Goal: Task Accomplishment & Management: Use online tool/utility

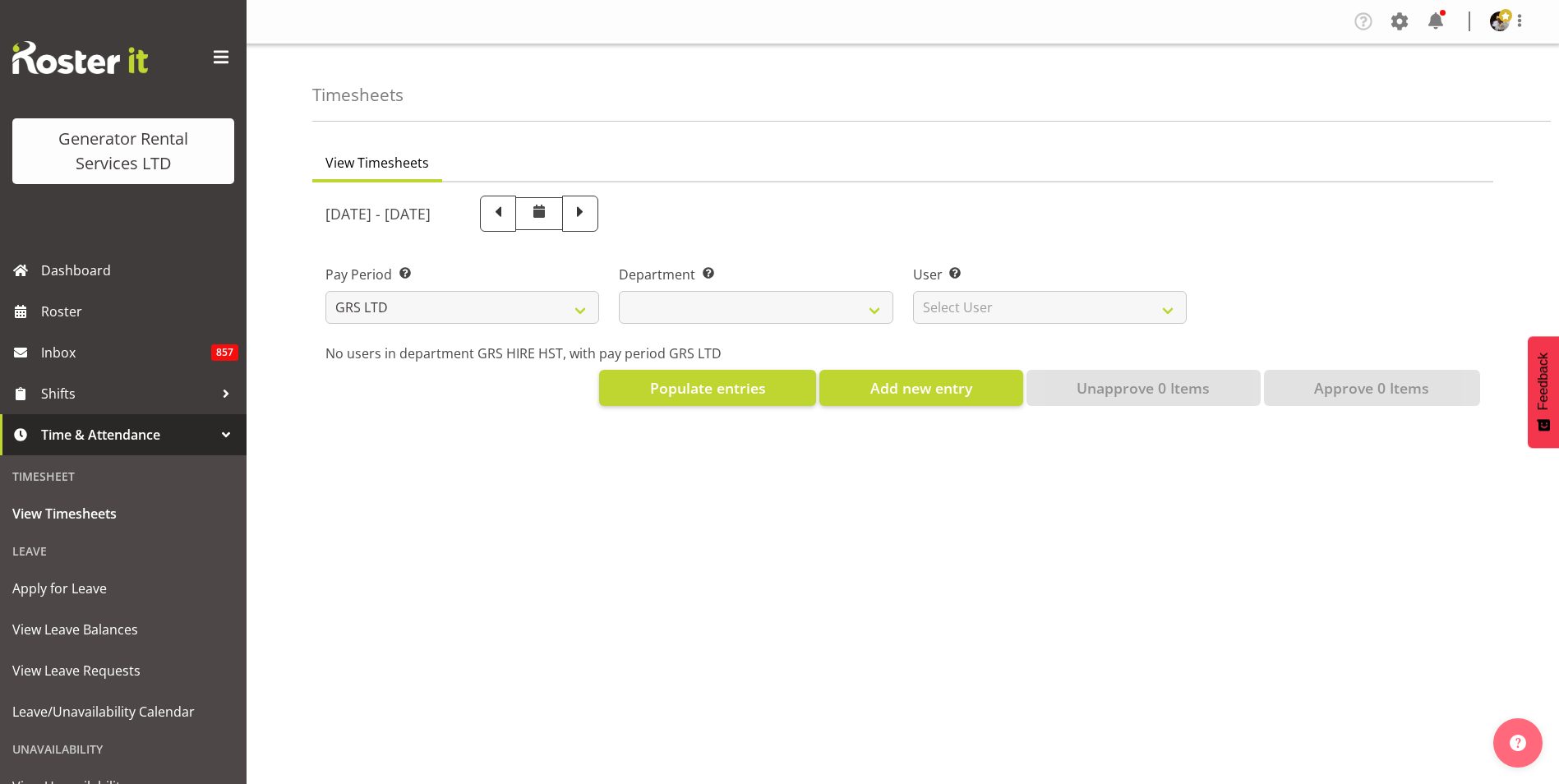
select select
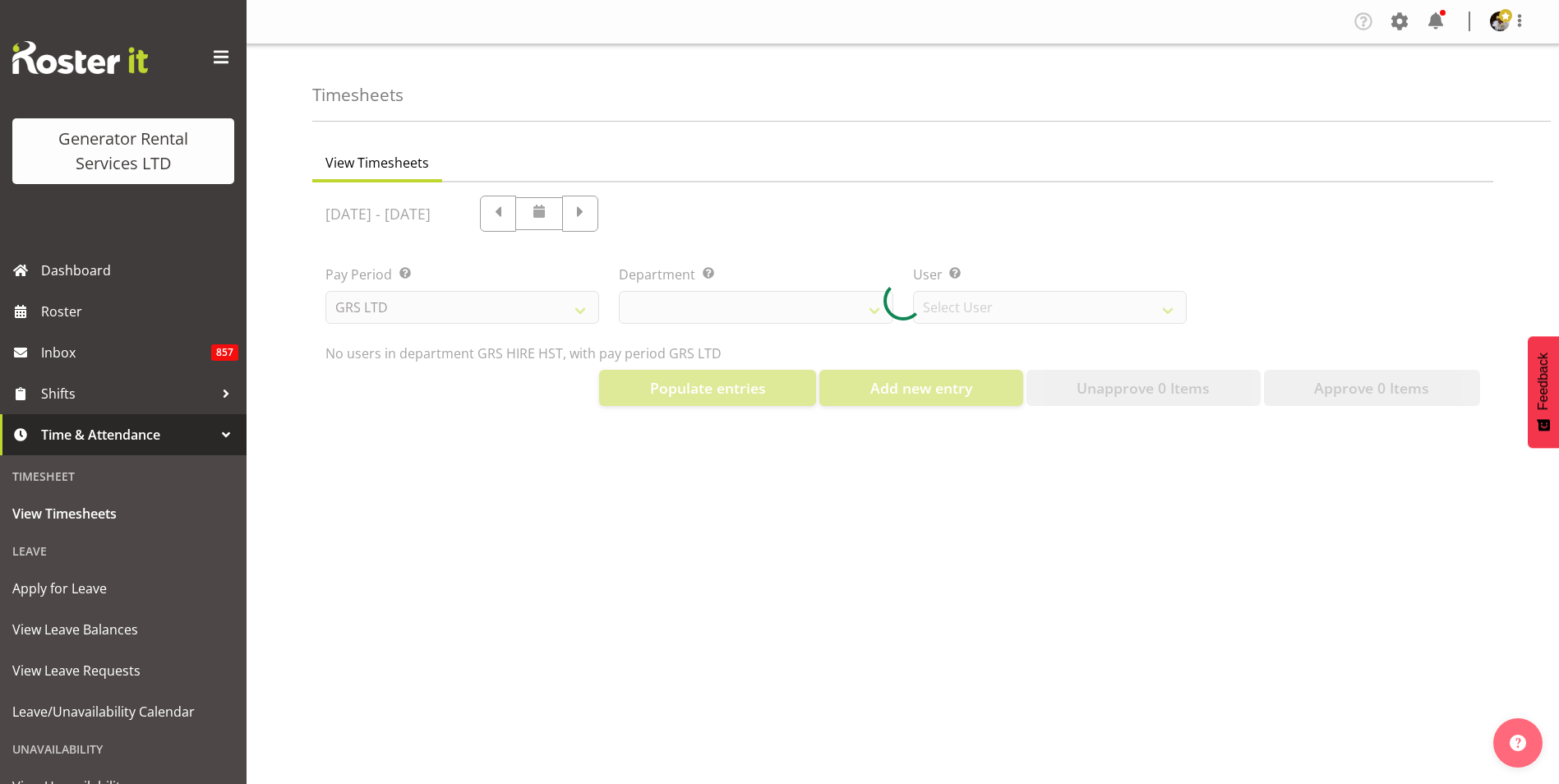
select select "149"
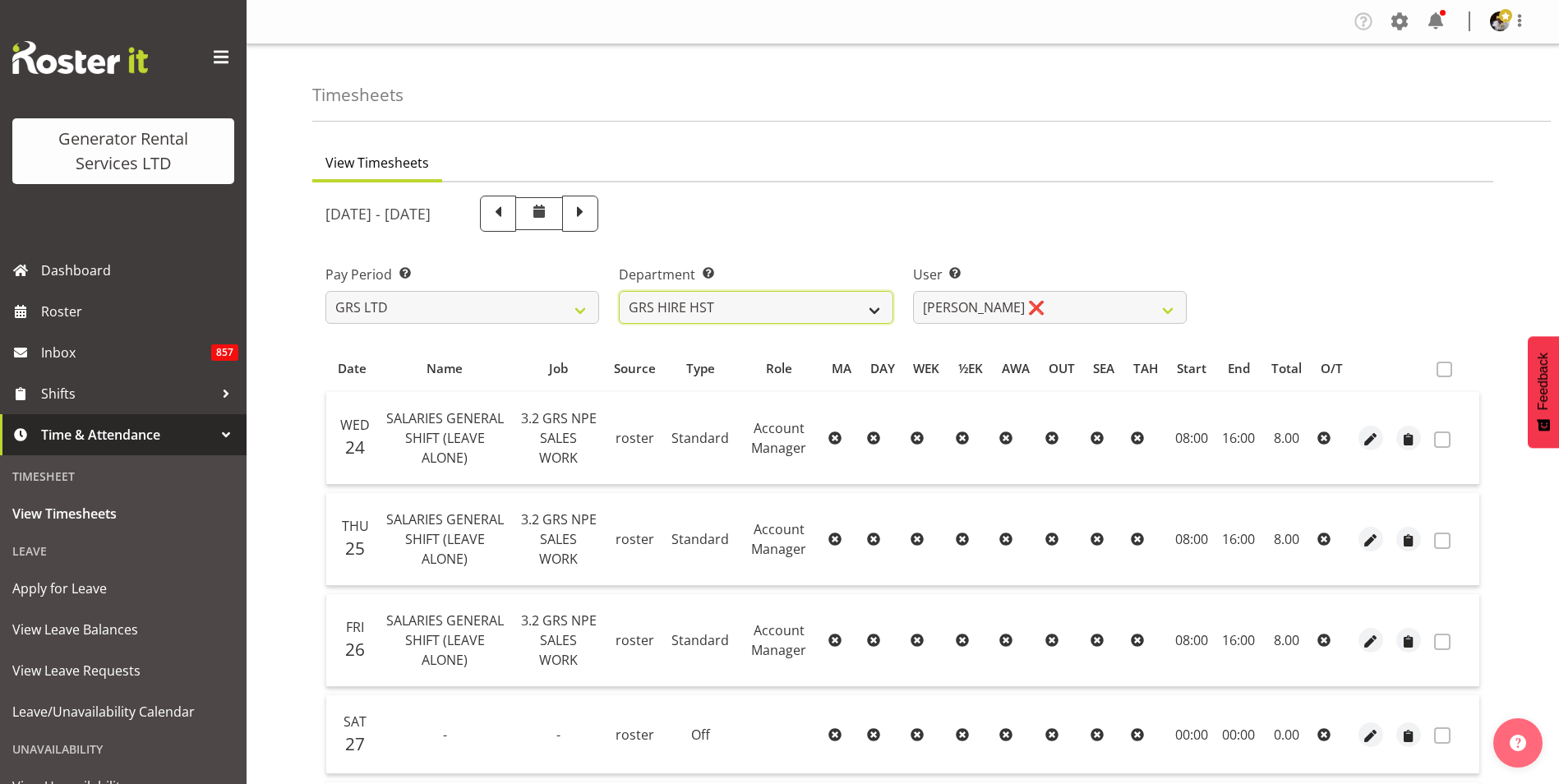
click at [864, 306] on select "GRS HIRE HST GRS SALES HST" at bounding box center [755, 307] width 273 height 33
select select "162"
click at [619, 291] on select "GRS HIRE HST GRS SALES HST" at bounding box center [755, 307] width 273 height 33
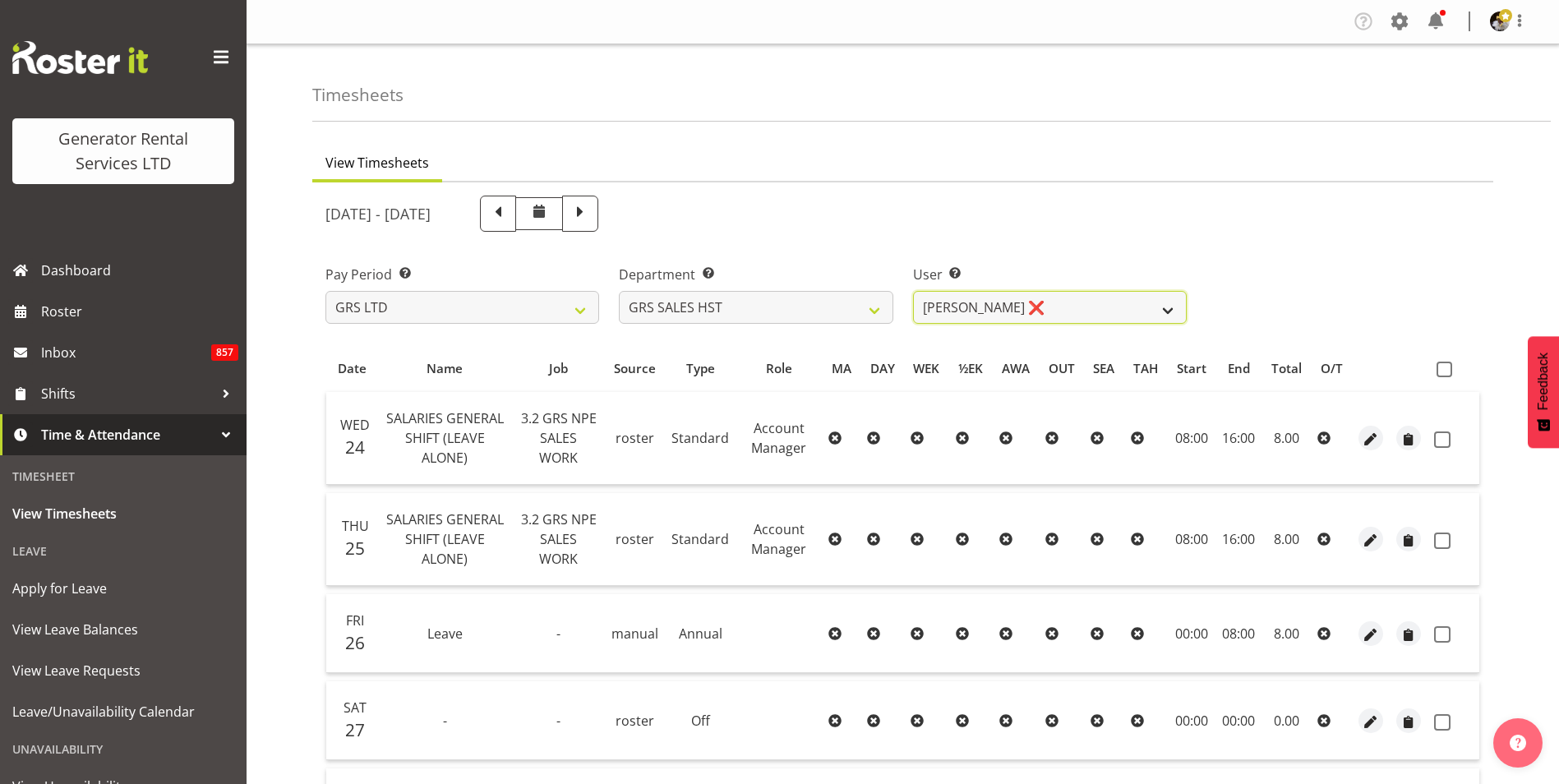
click at [1165, 308] on select "James Goodin ❌" at bounding box center [1049, 307] width 273 height 33
click at [1059, 247] on div "User Select user. Note: This is filtered down by the previous two drop-down ite…" at bounding box center [1050, 287] width 294 height 92
click at [1157, 305] on select "James Goodin ❌" at bounding box center [1049, 307] width 273 height 33
click at [1292, 242] on div "Pay Period Select which pay period you would like to view. GRS LTD GRS VEHICLES…" at bounding box center [903, 287] width 1175 height 92
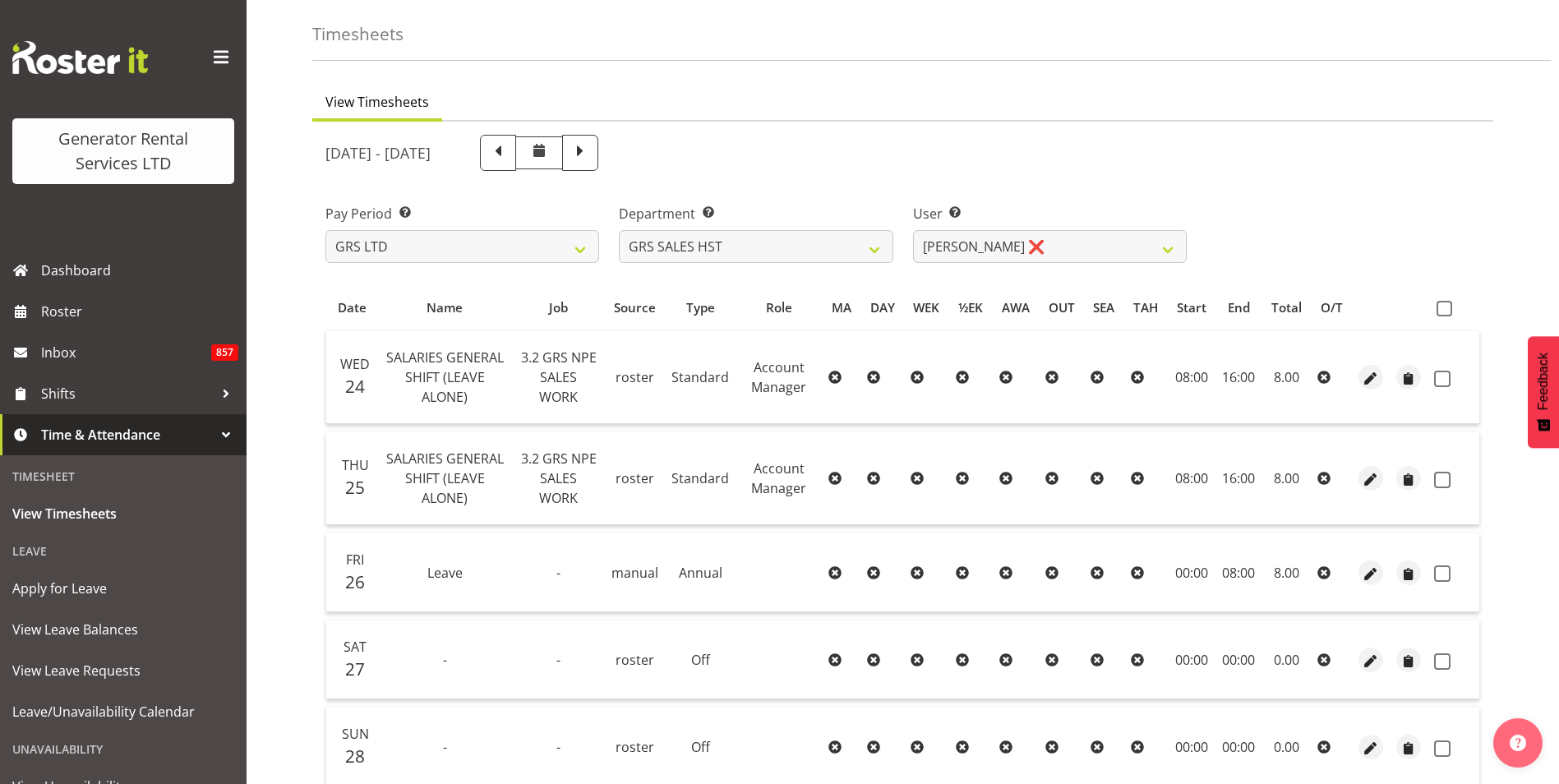
scroll to position [55, 0]
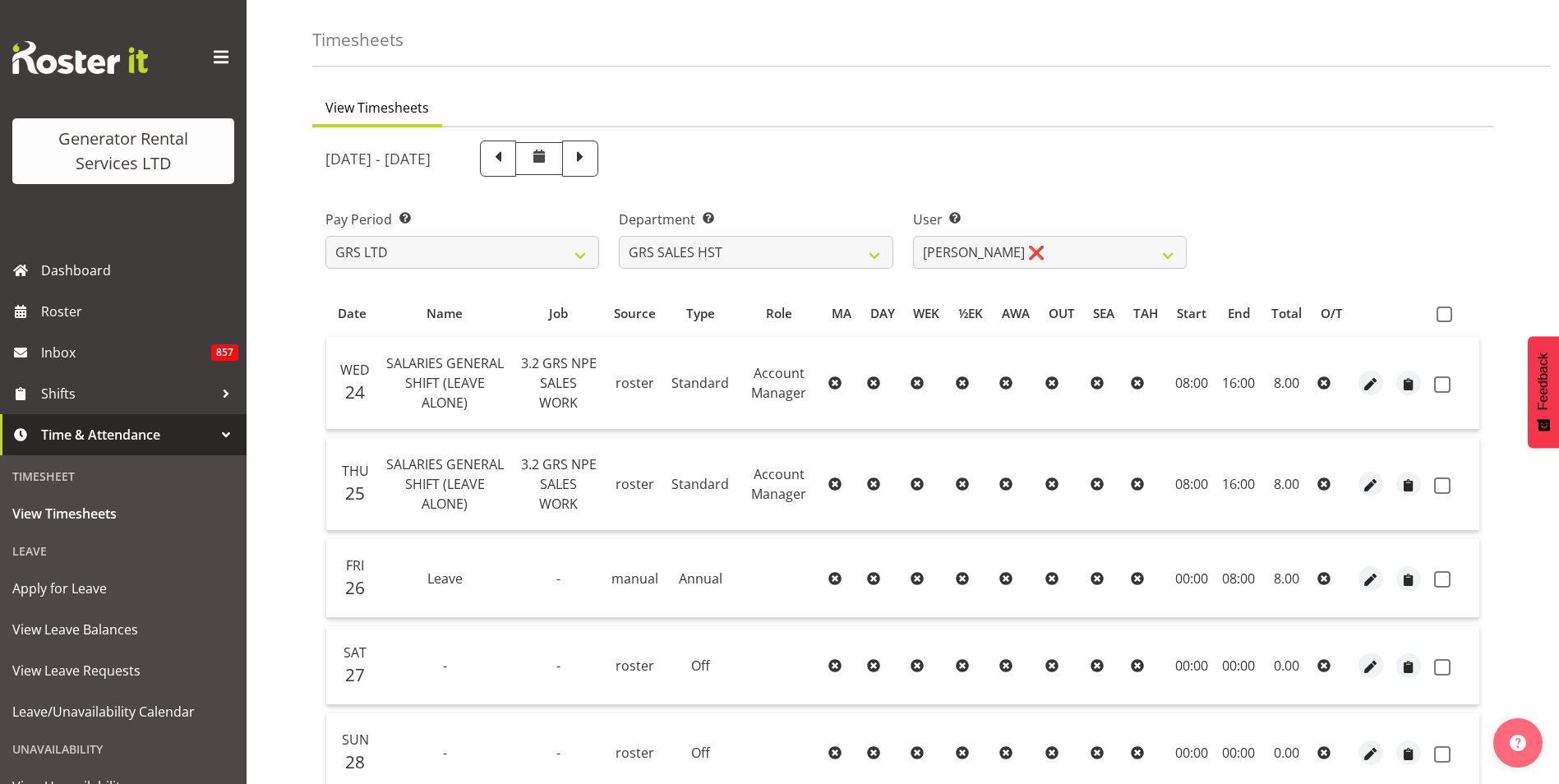
click at [1446, 305] on th at bounding box center [1454, 313] width 52 height 31
click at [1449, 315] on span at bounding box center [1444, 314] width 15 height 15
click at [1447, 315] on input "checkbox" at bounding box center [1441, 314] width 11 height 11
checkbox input "true"
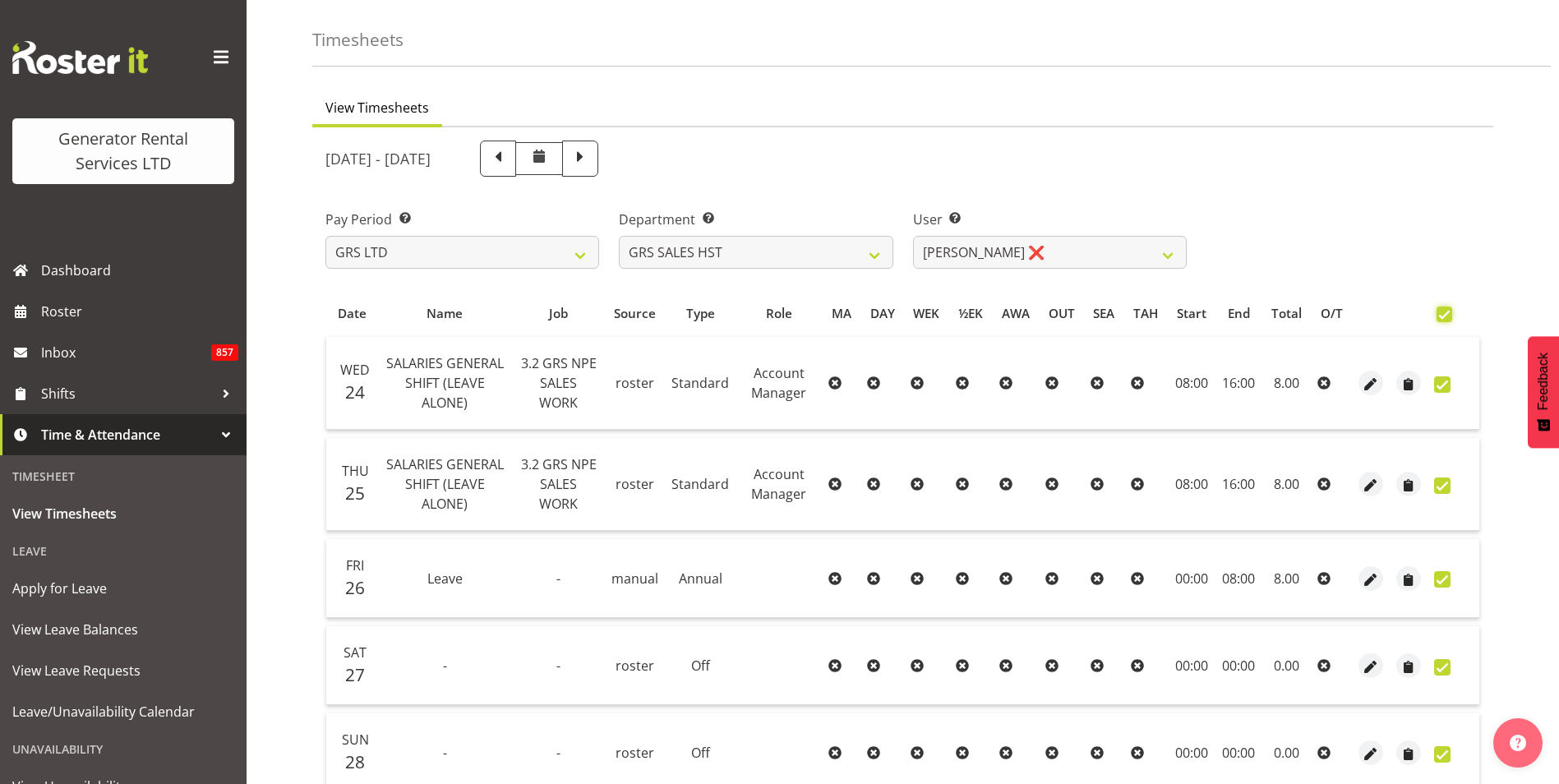
checkbox input "true"
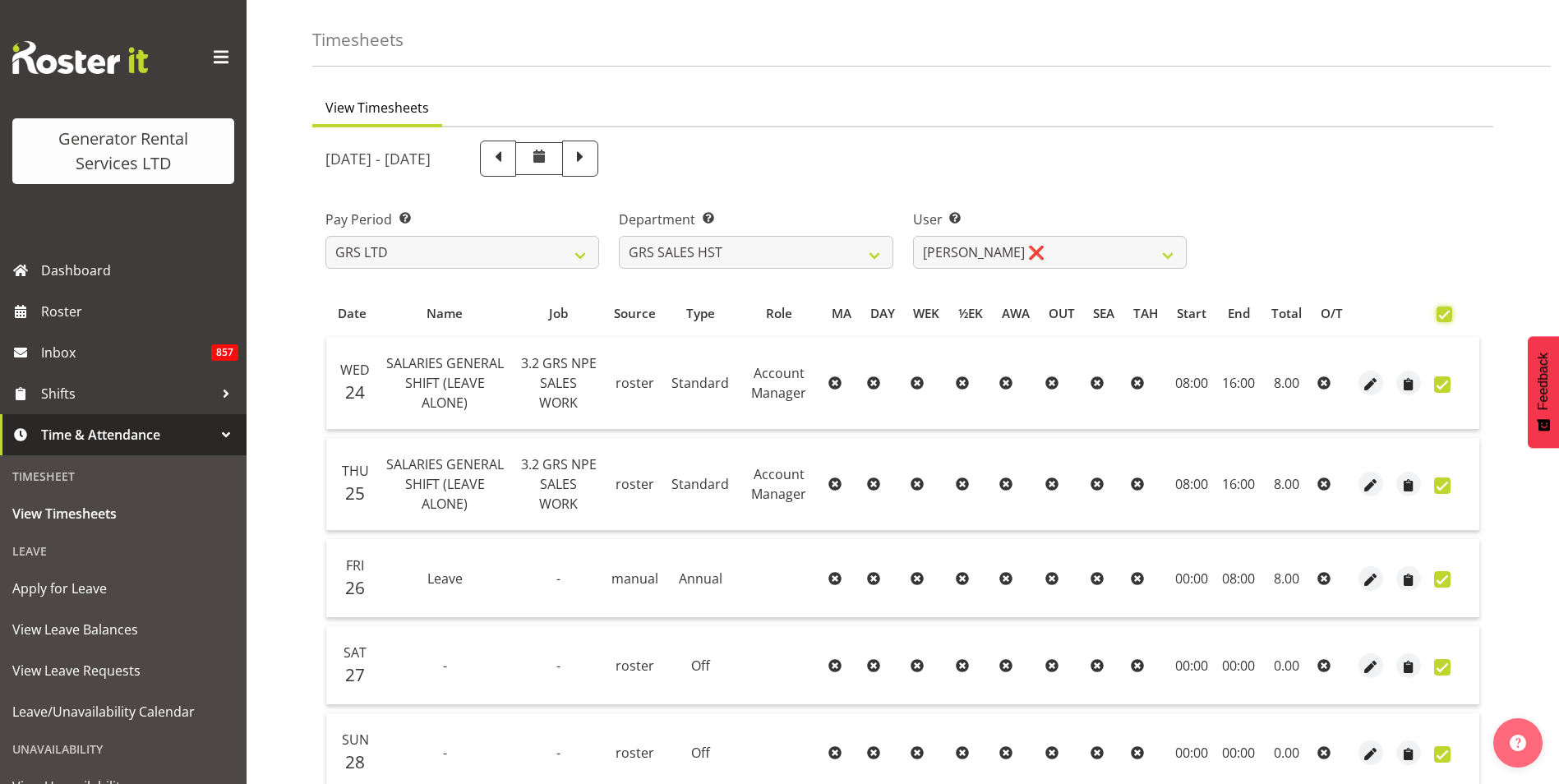
checkbox input "true"
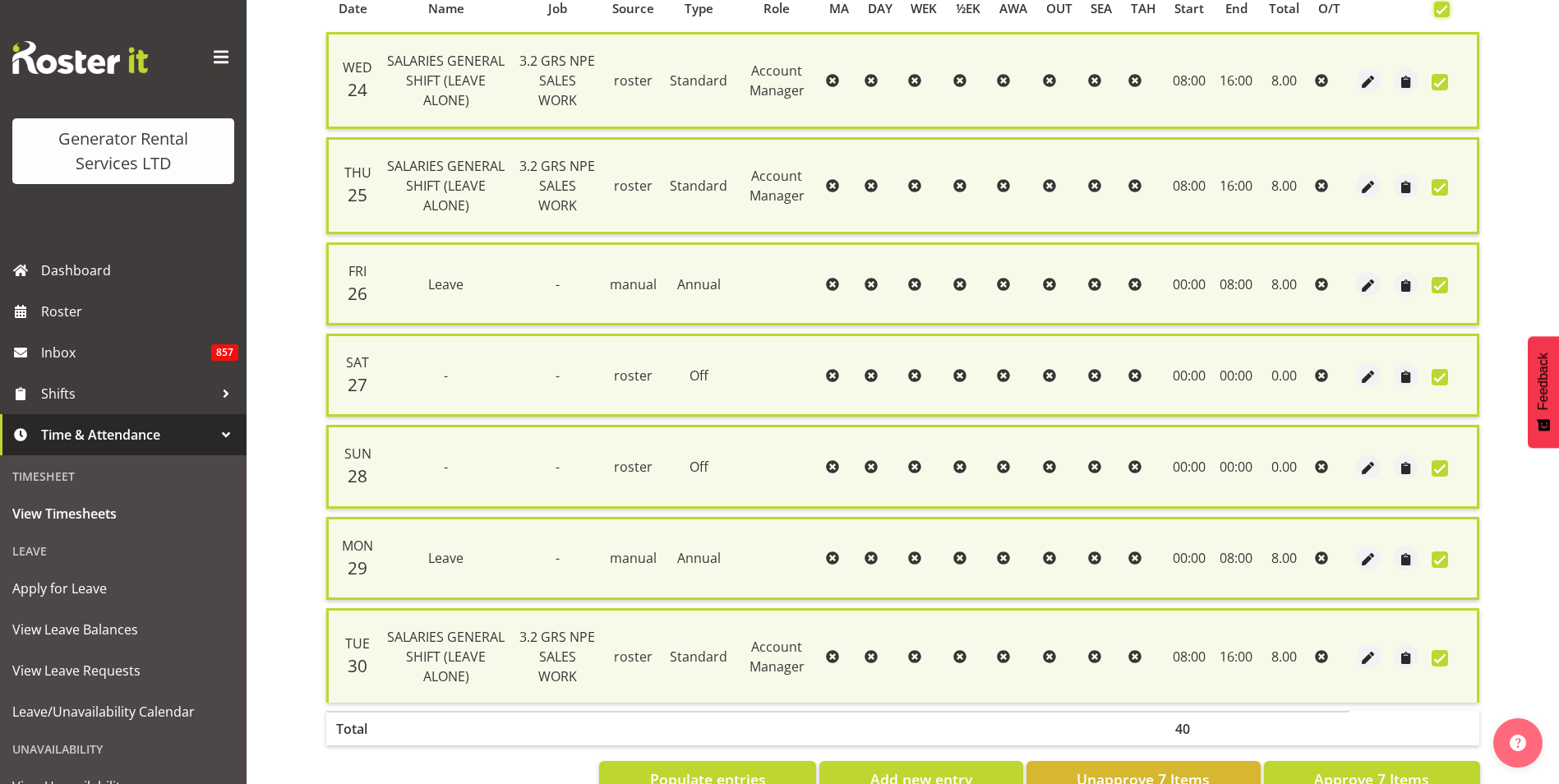
scroll to position [410, 0]
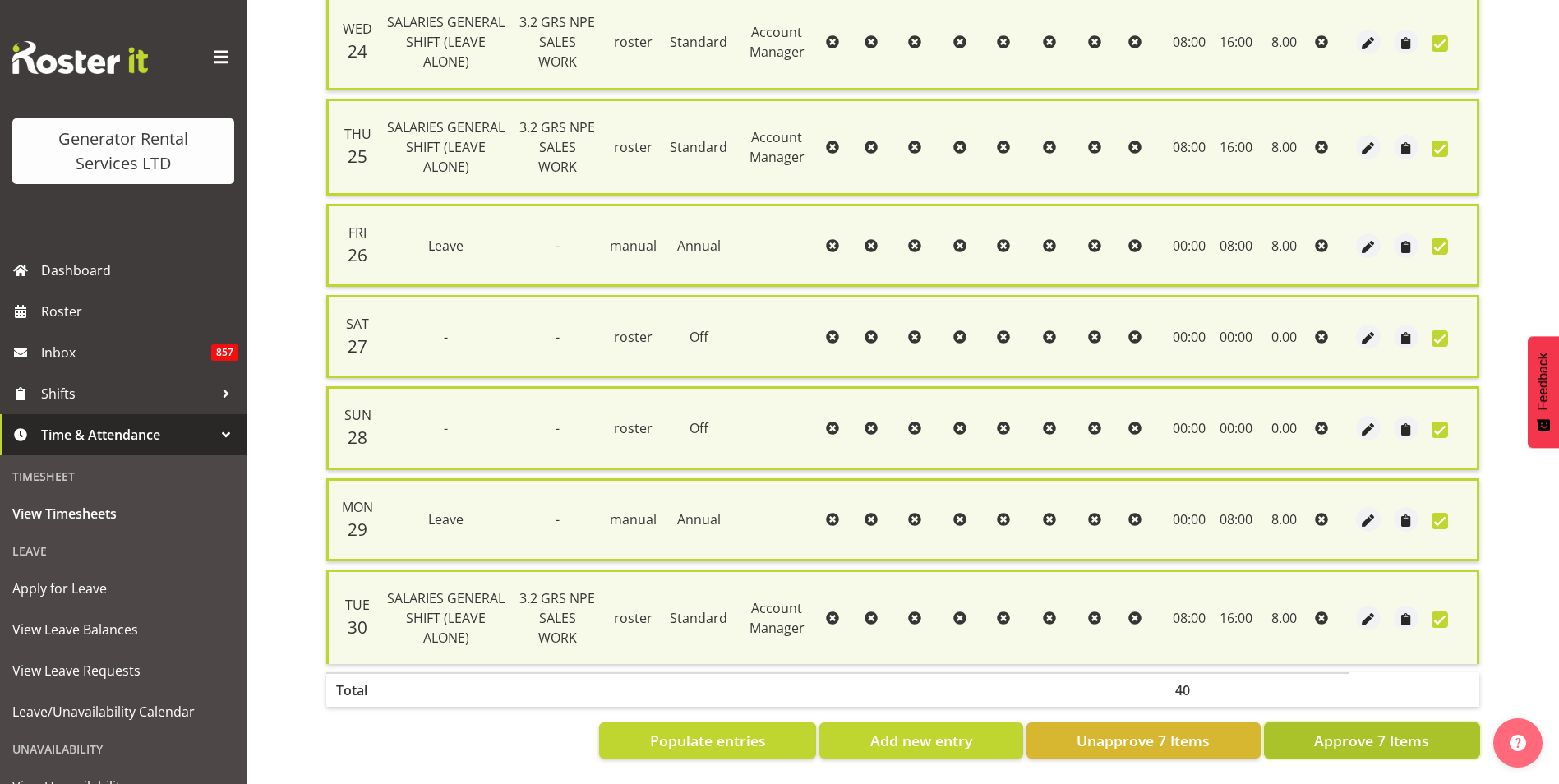
click at [1407, 730] on span "Approve 7 Items" at bounding box center [1371, 741] width 115 height 21
checkbox input "false"
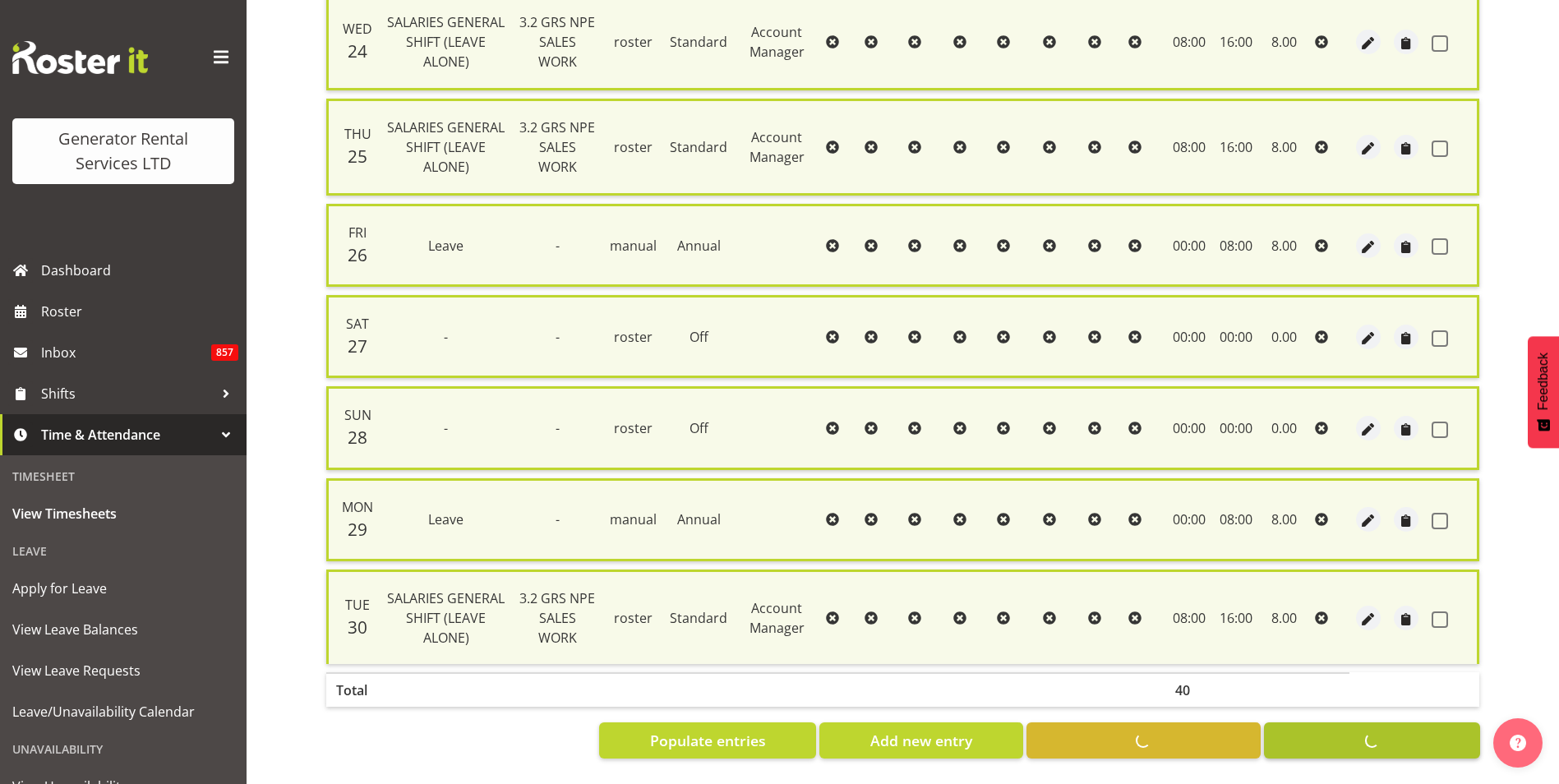
checkbox input "false"
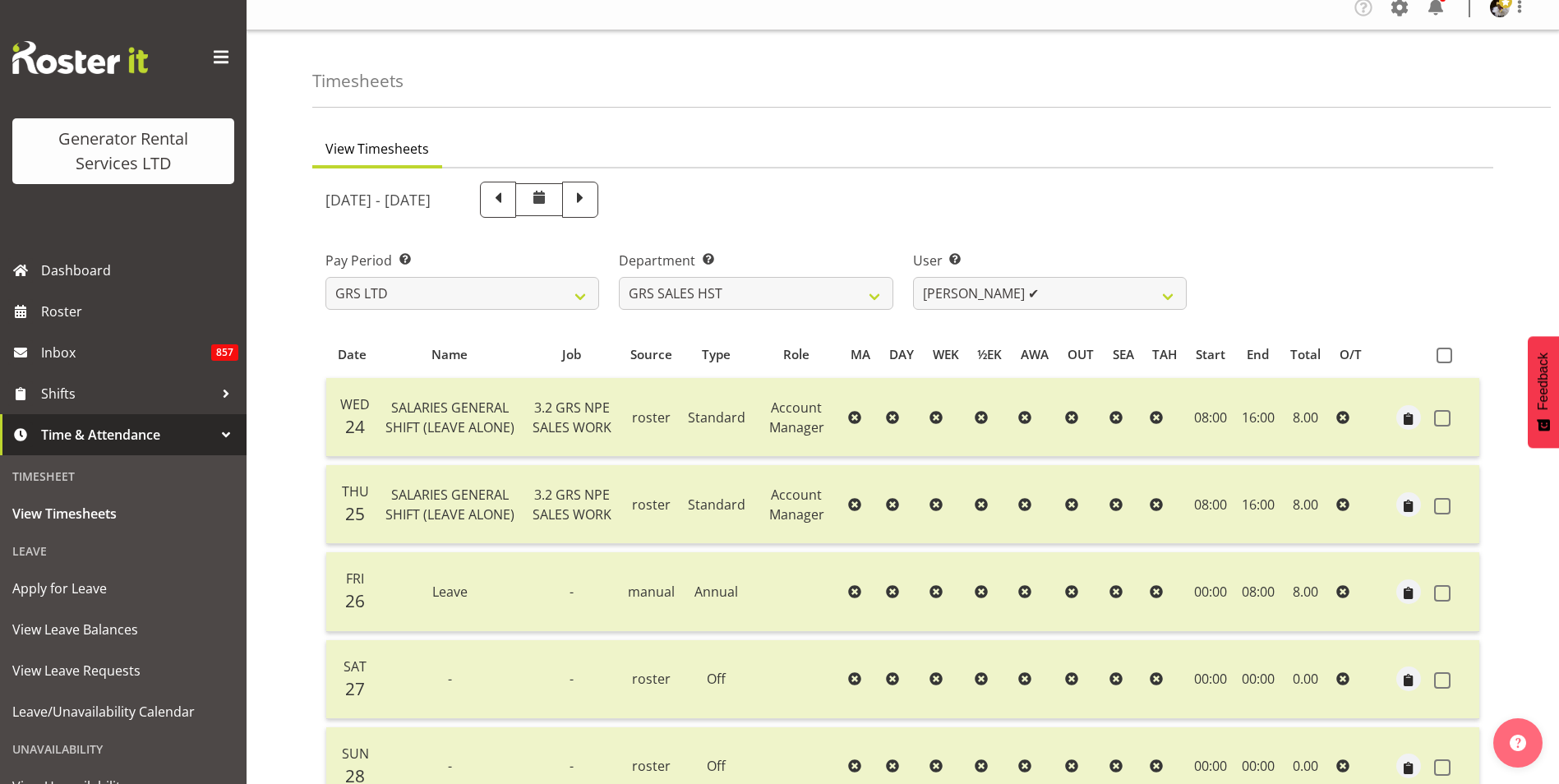
scroll to position [14, 0]
click at [882, 292] on select "GRS HIRE HST GRS SALES HST" at bounding box center [755, 294] width 273 height 33
select select "22"
click at [619, 278] on select "GRS HIRE HST GRS SALES HST" at bounding box center [755, 294] width 273 height 33
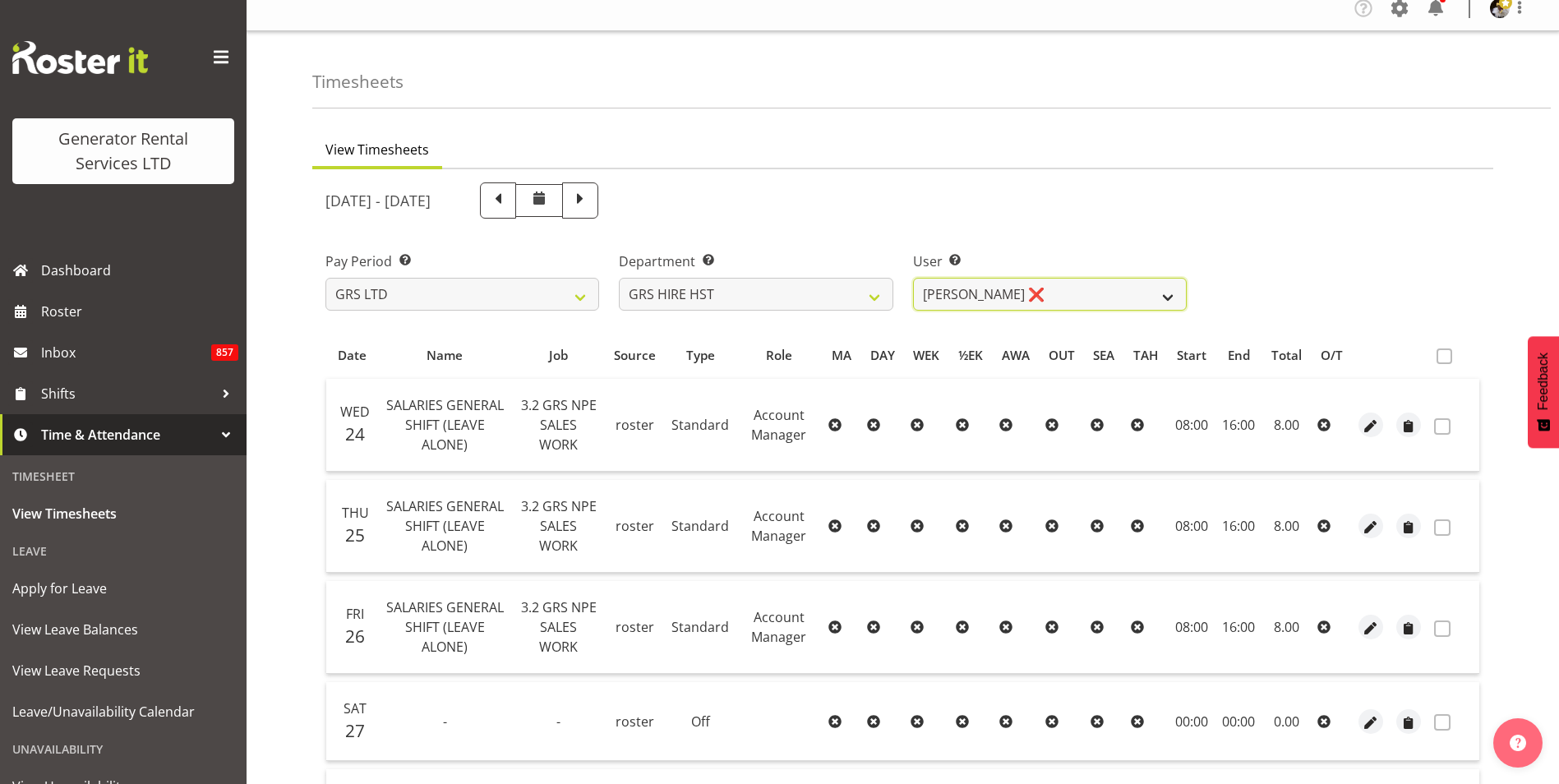
click at [1162, 294] on select "Andrew Crenfeldt ❌ Cody Gillies ❌ Stephen Kennedy ❌" at bounding box center [1049, 294] width 273 height 33
select select "1338"
click at [913, 278] on select "Andrew Crenfeldt ❌ Cody Gillies ❌ Stephen Kennedy ❌" at bounding box center [1049, 294] width 273 height 33
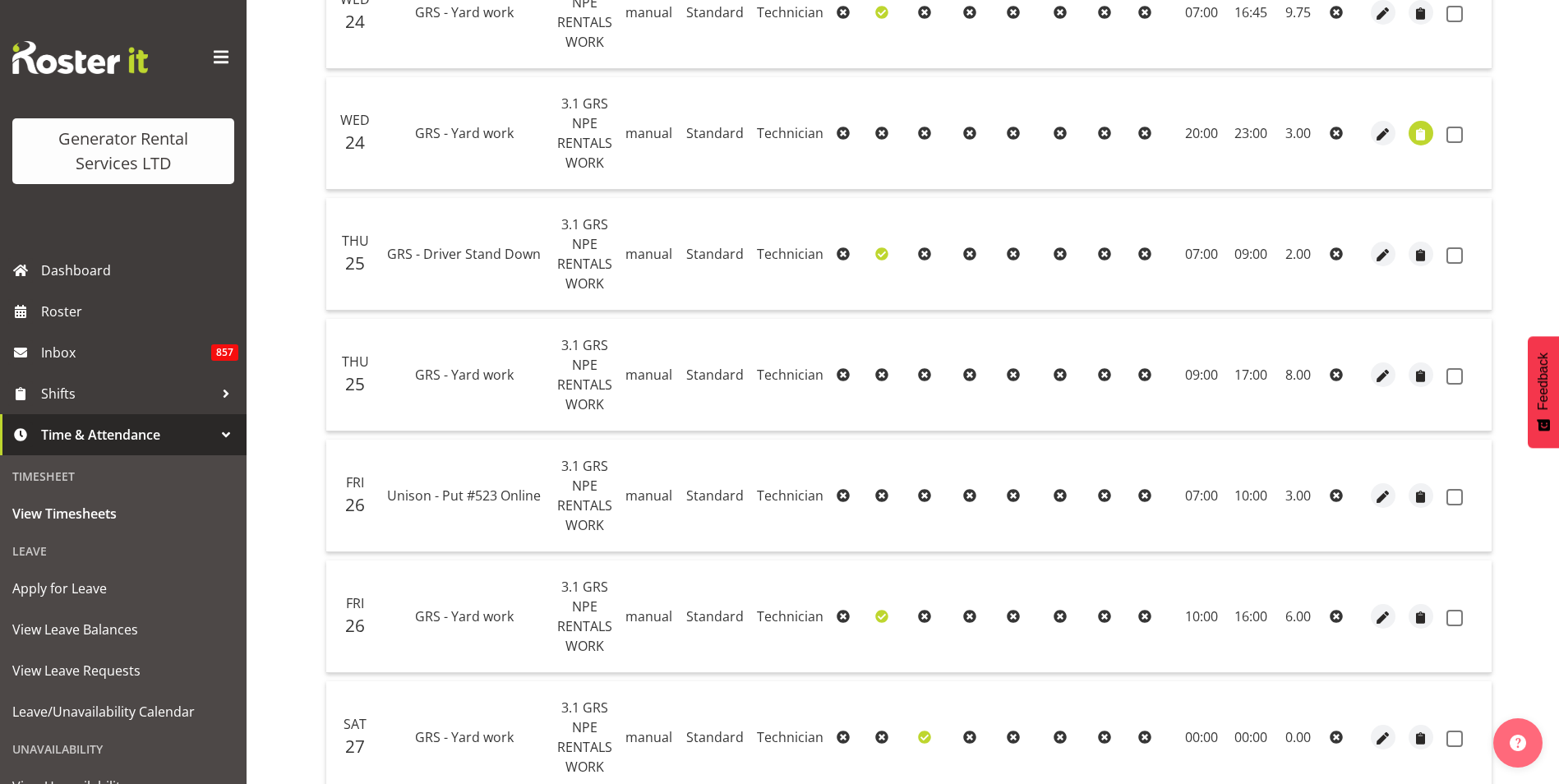
scroll to position [234, 0]
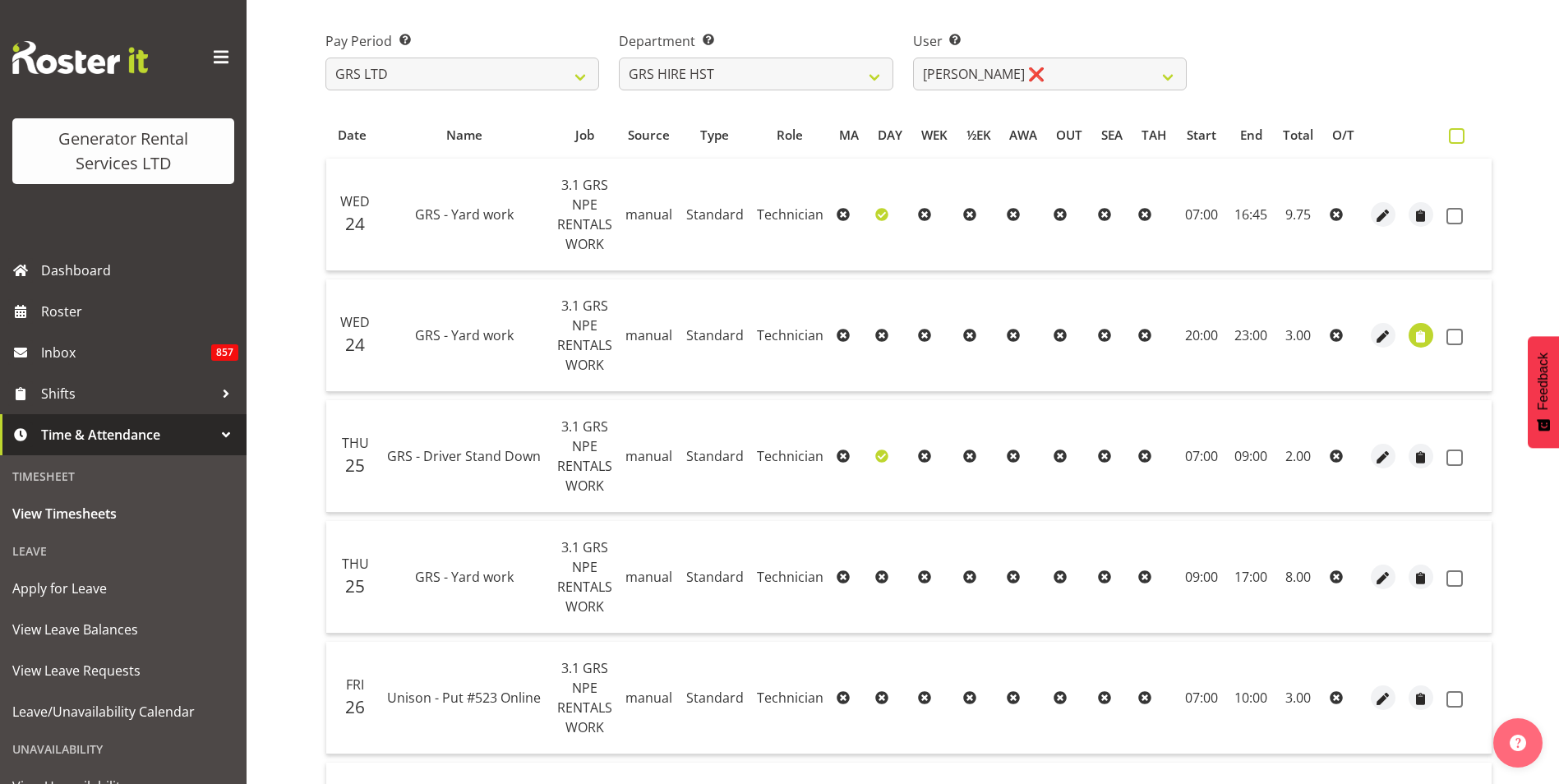
click at [1449, 136] on span at bounding box center [1457, 136] width 15 height 15
click at [1449, 136] on input "checkbox" at bounding box center [1454, 135] width 11 height 11
checkbox input "true"
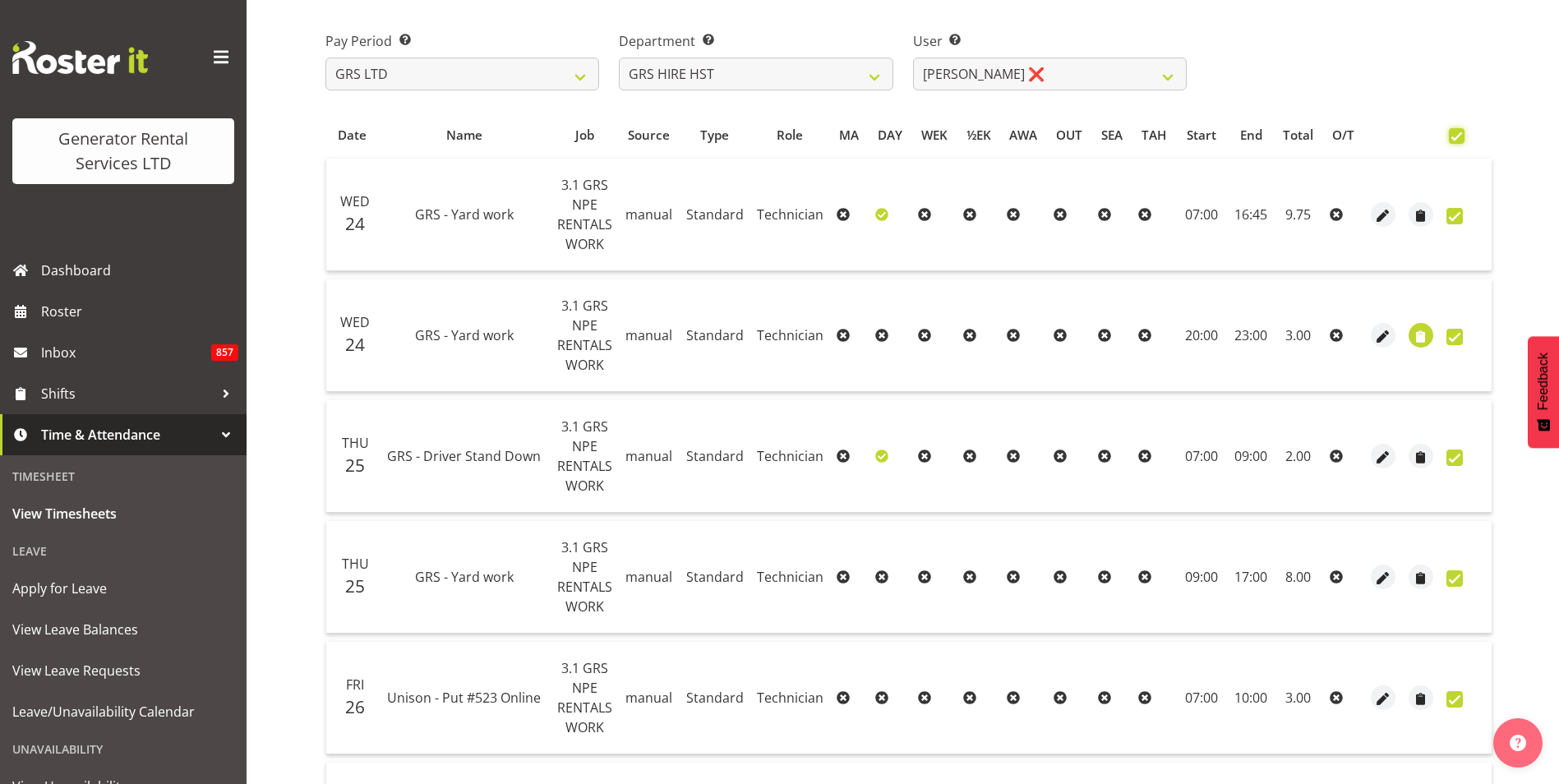
checkbox input "true"
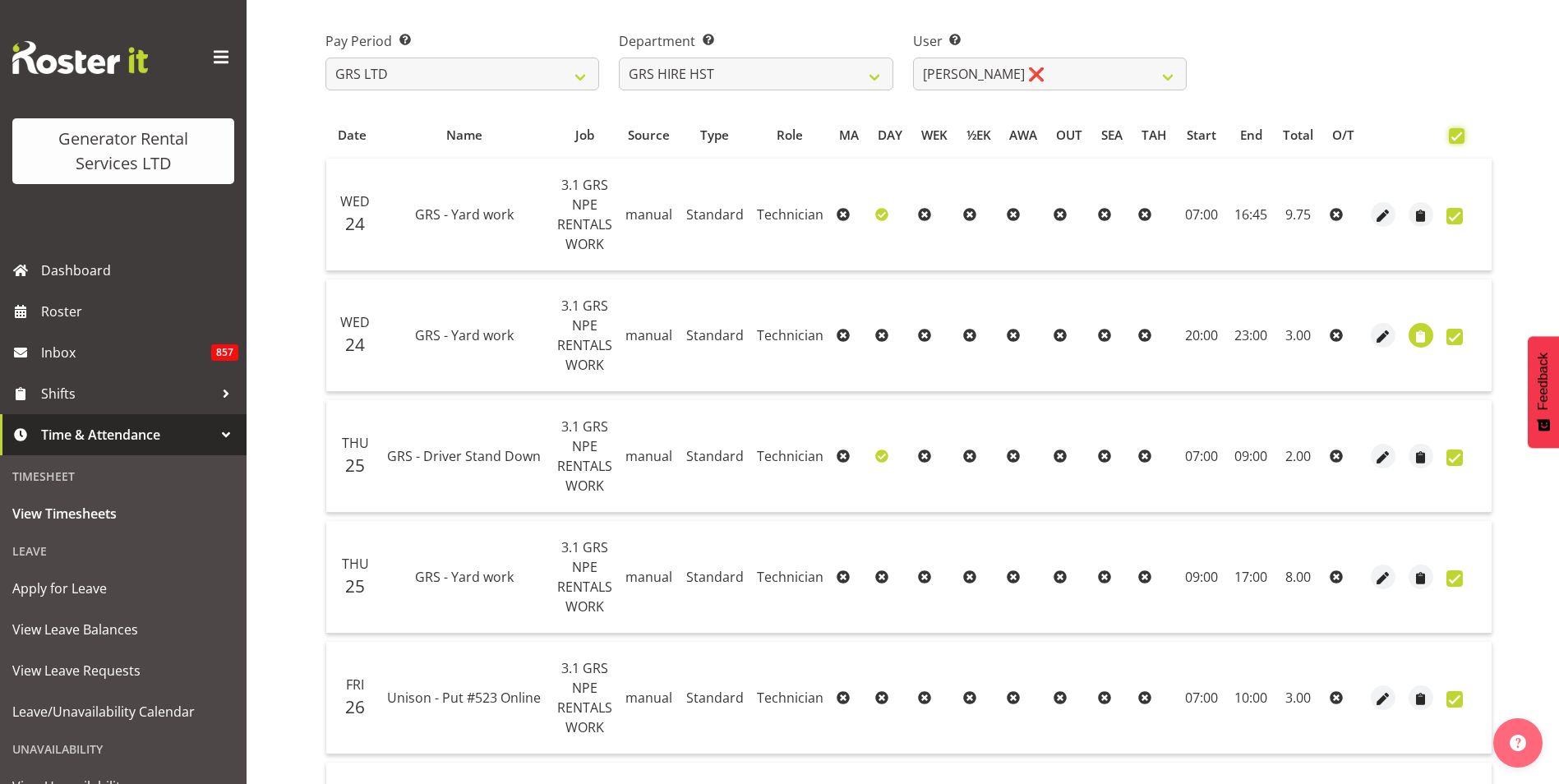
checkbox input "true"
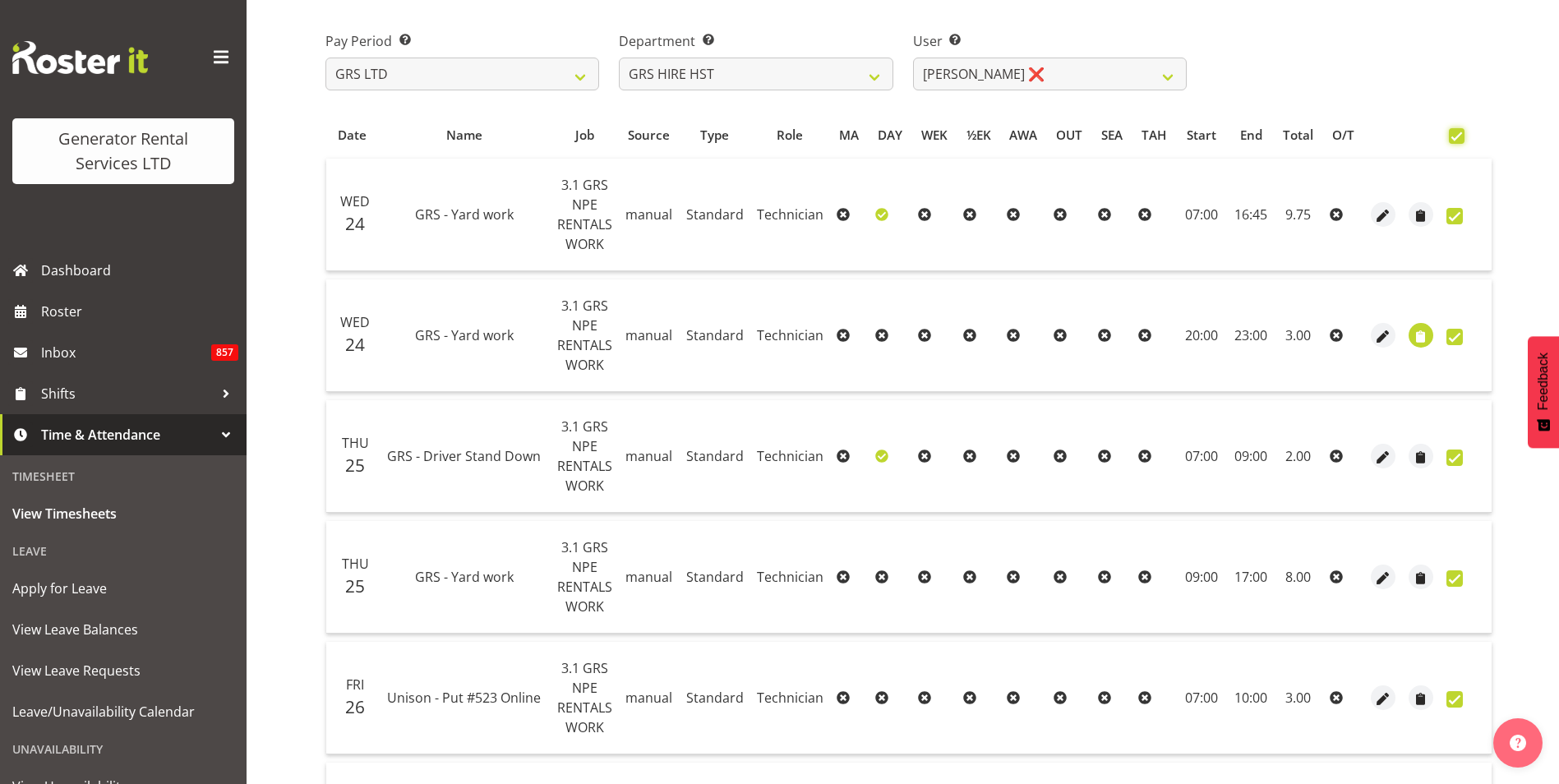
checkbox input "true"
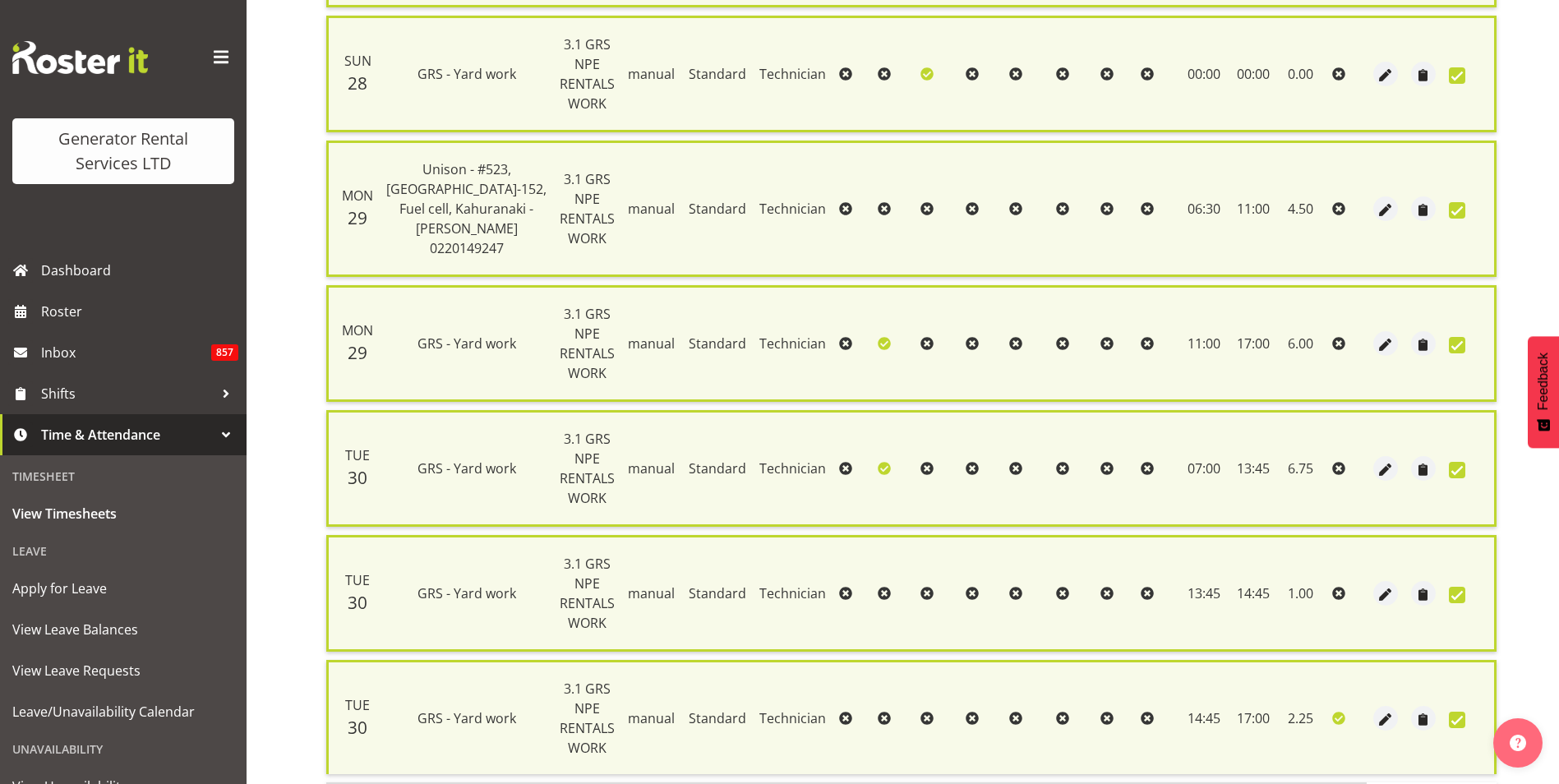
scroll to position [1353, 0]
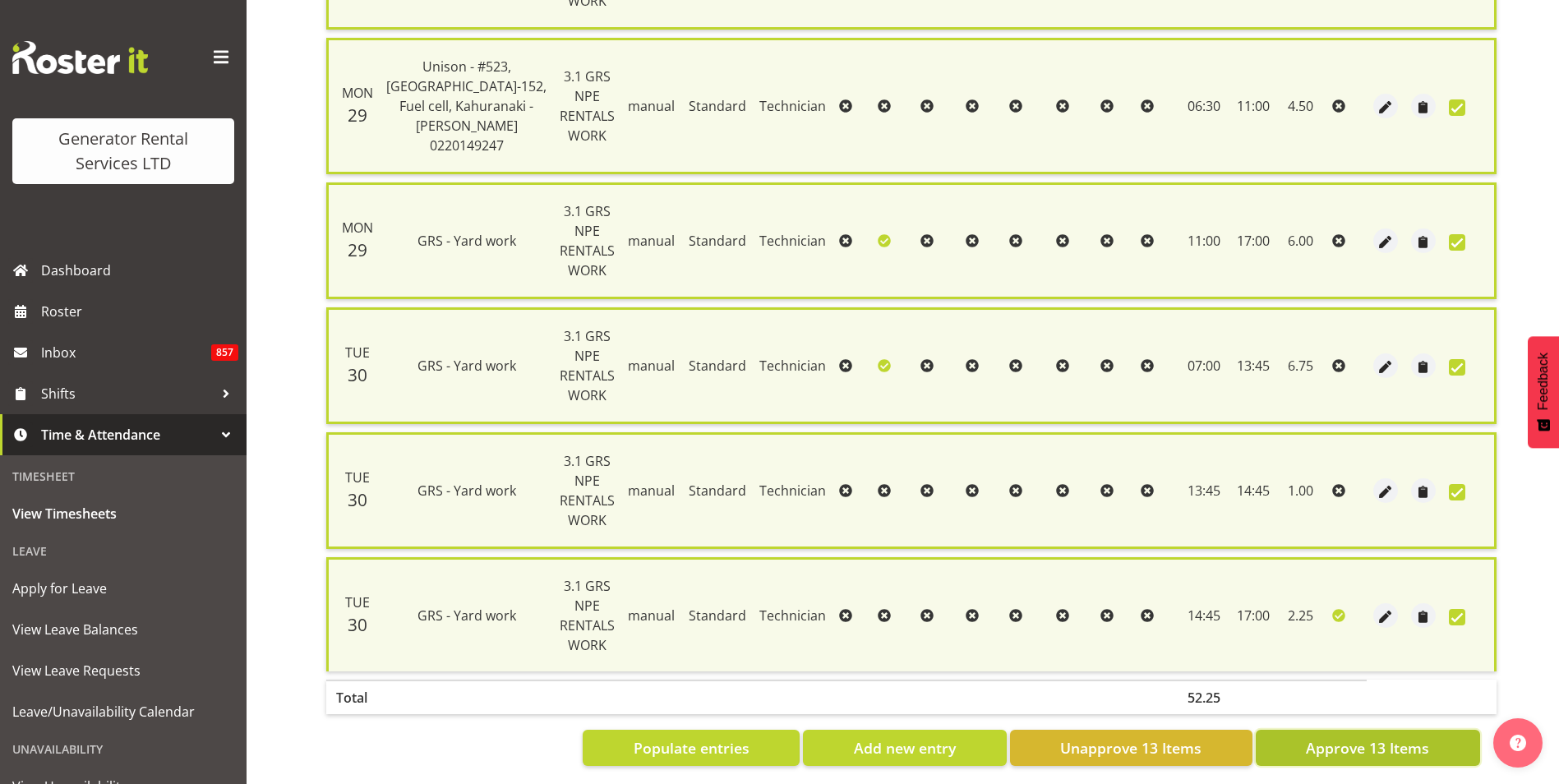
click at [1384, 737] on span "Approve 13 Items" at bounding box center [1368, 747] width 124 height 21
checkbox input "false"
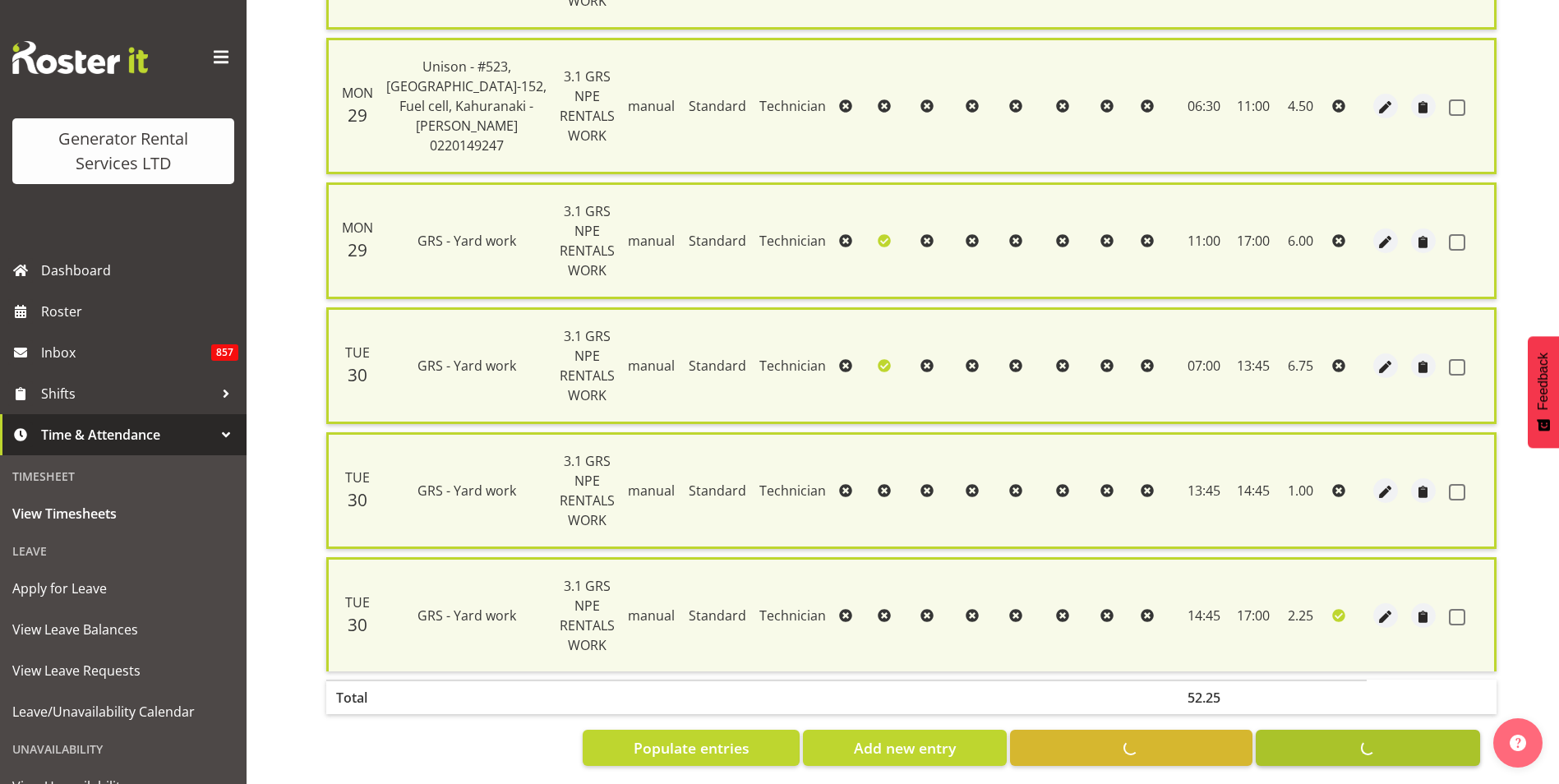
checkbox input "false"
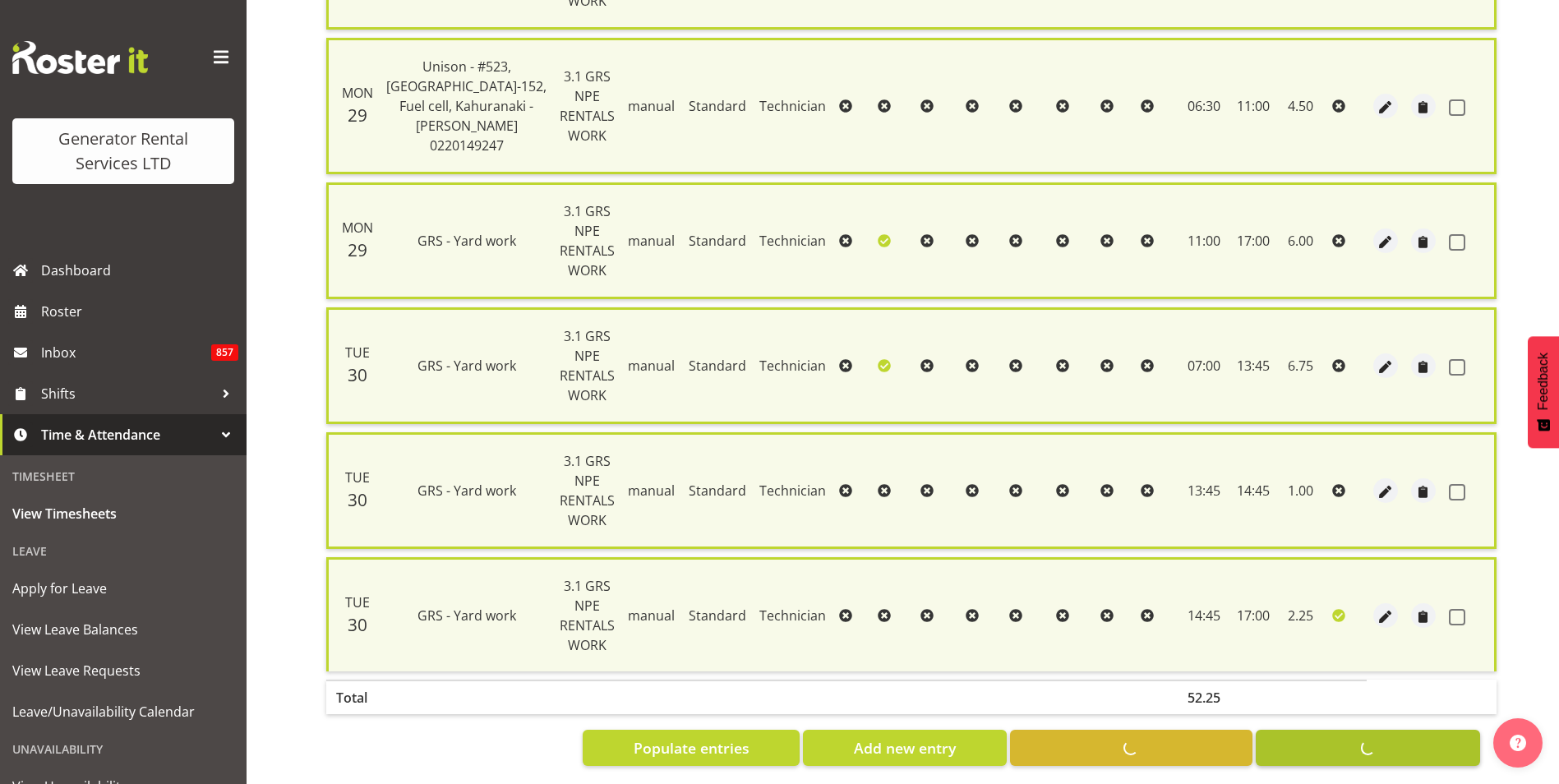
checkbox input "false"
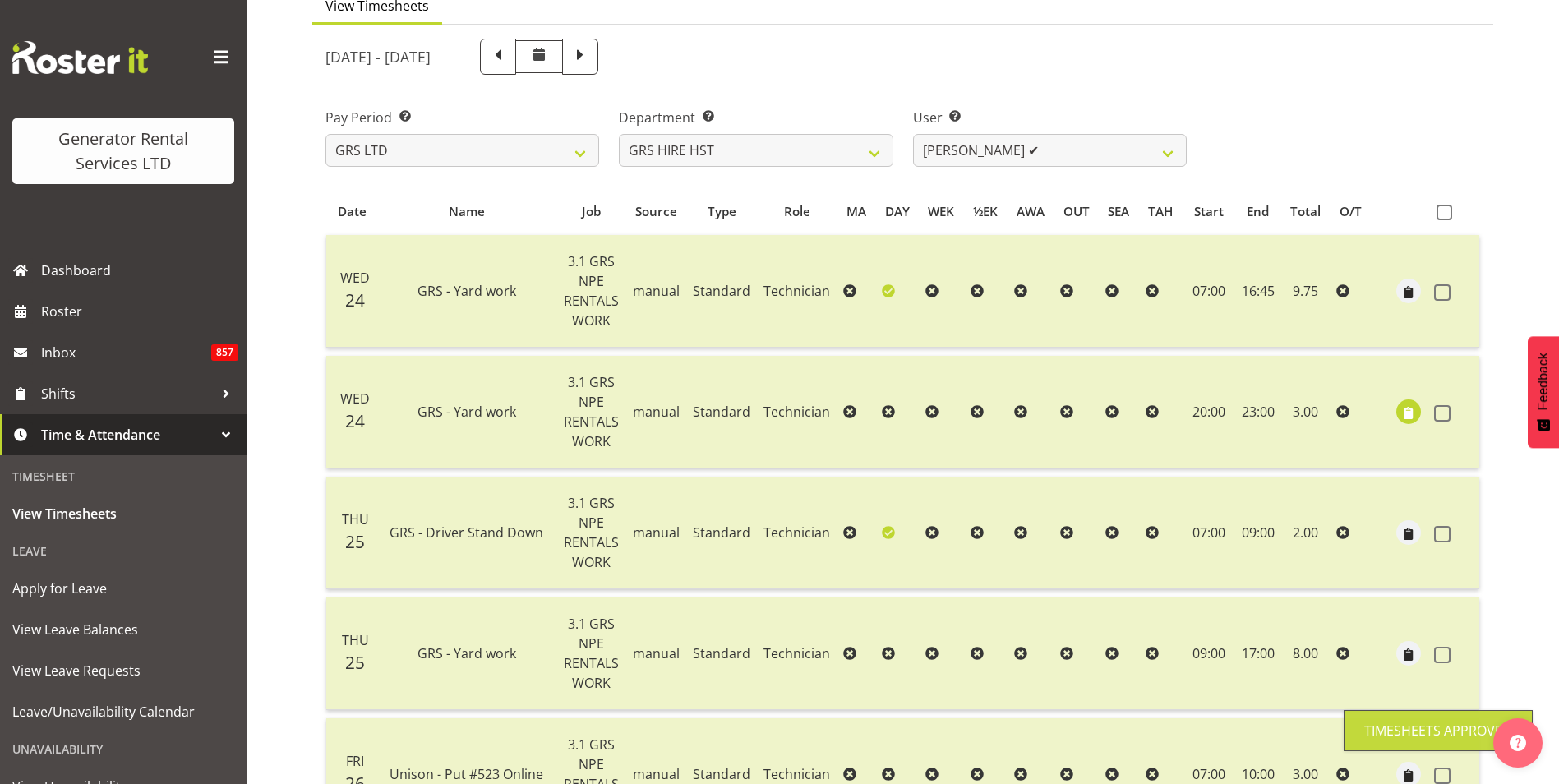
scroll to position [0, 0]
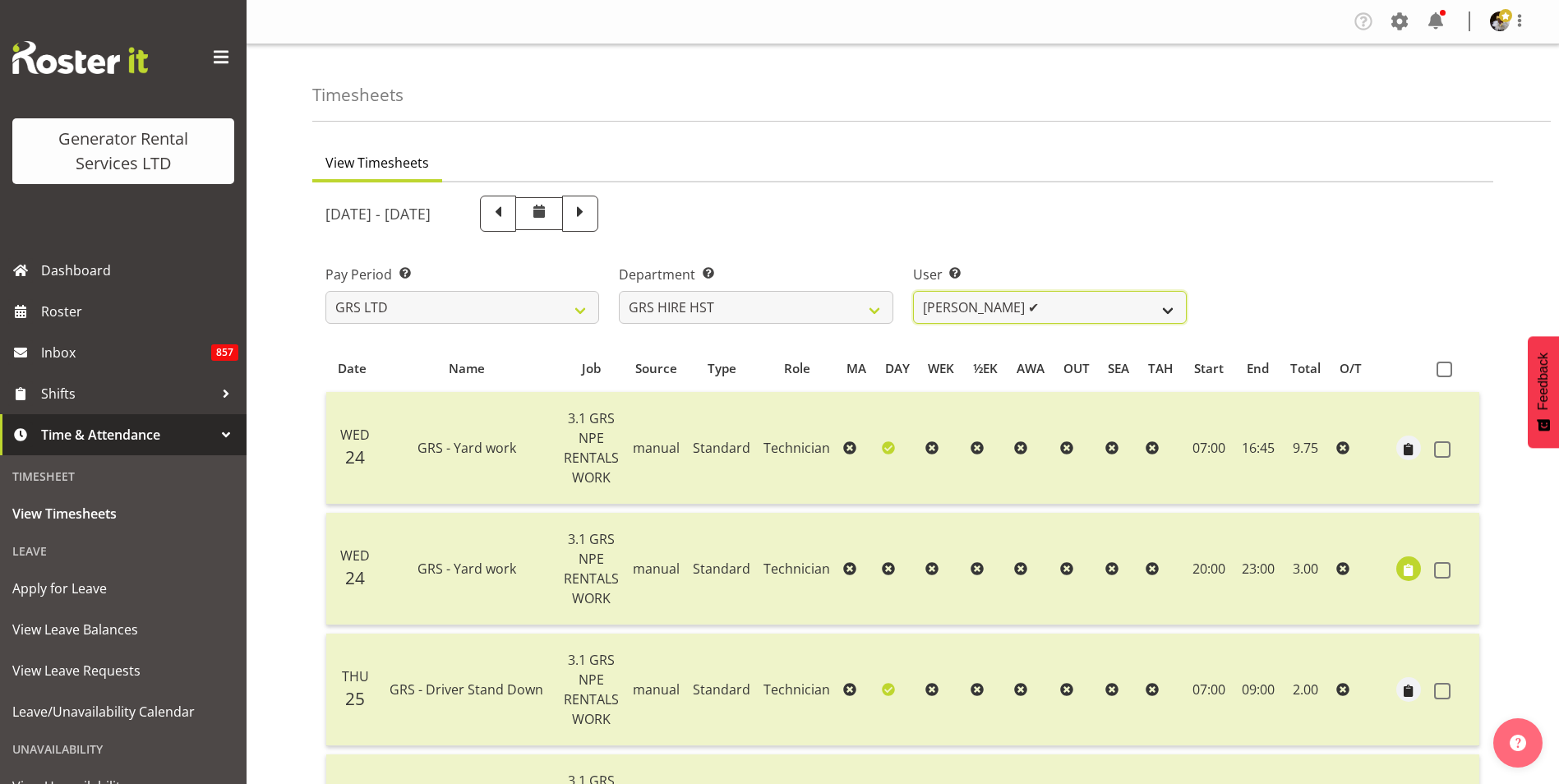
click at [1010, 308] on select "Andrew Crenfeldt ❌ Cody Gillies ✔ Stephen Kennedy ❌" at bounding box center [1049, 307] width 273 height 33
select select "2327"
click at [913, 291] on select "Andrew Crenfeldt ❌ Cody Gillies ✔ Stephen Kennedy ❌" at bounding box center [1049, 307] width 273 height 33
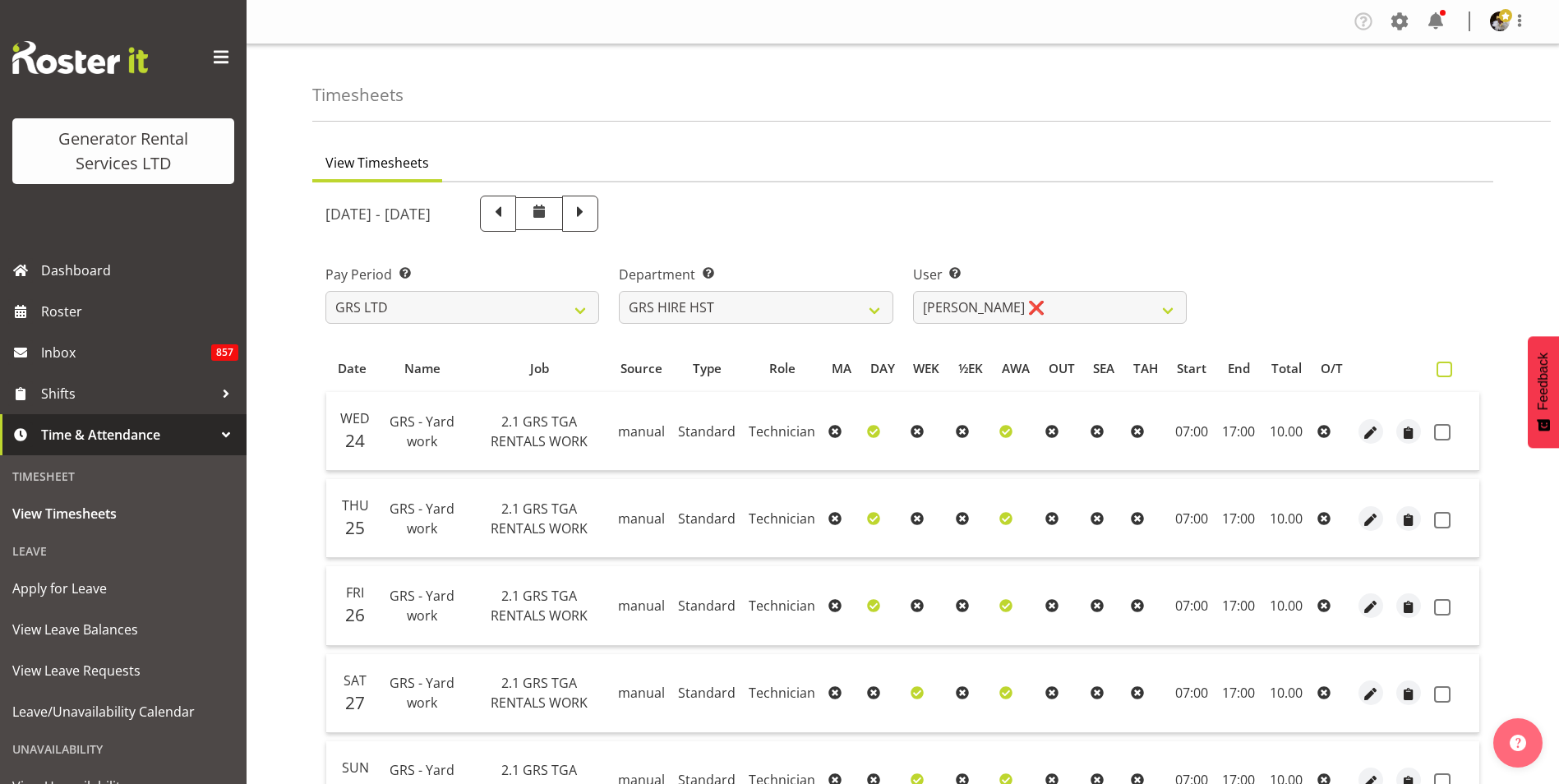
click at [1446, 364] on span at bounding box center [1444, 369] width 15 height 15
click at [1446, 364] on input "checkbox" at bounding box center [1441, 369] width 11 height 11
checkbox input "true"
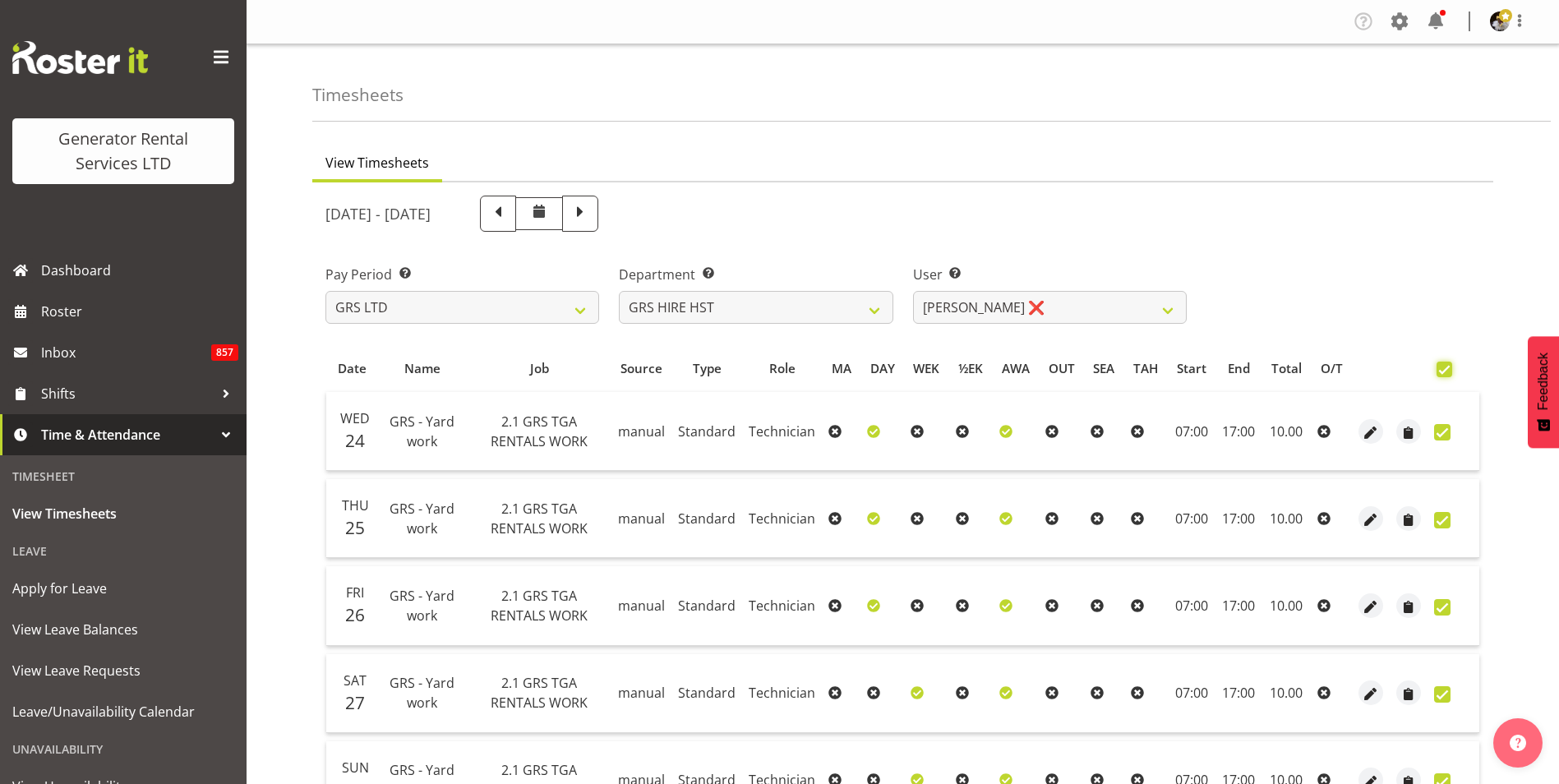
checkbox input "true"
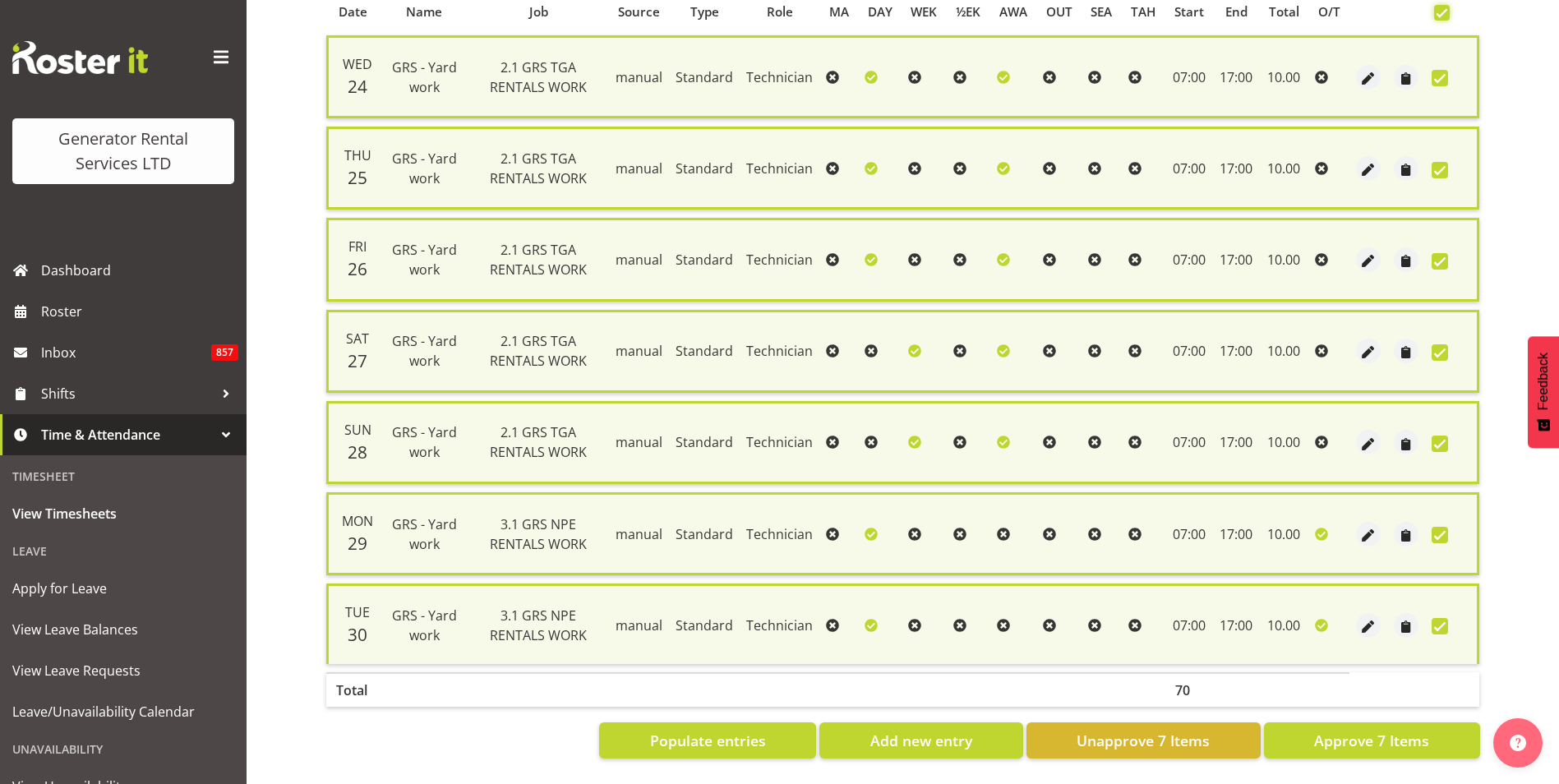
scroll to position [369, 0]
click at [1401, 735] on span "Approve 7 Items" at bounding box center [1371, 741] width 115 height 21
checkbox input "false"
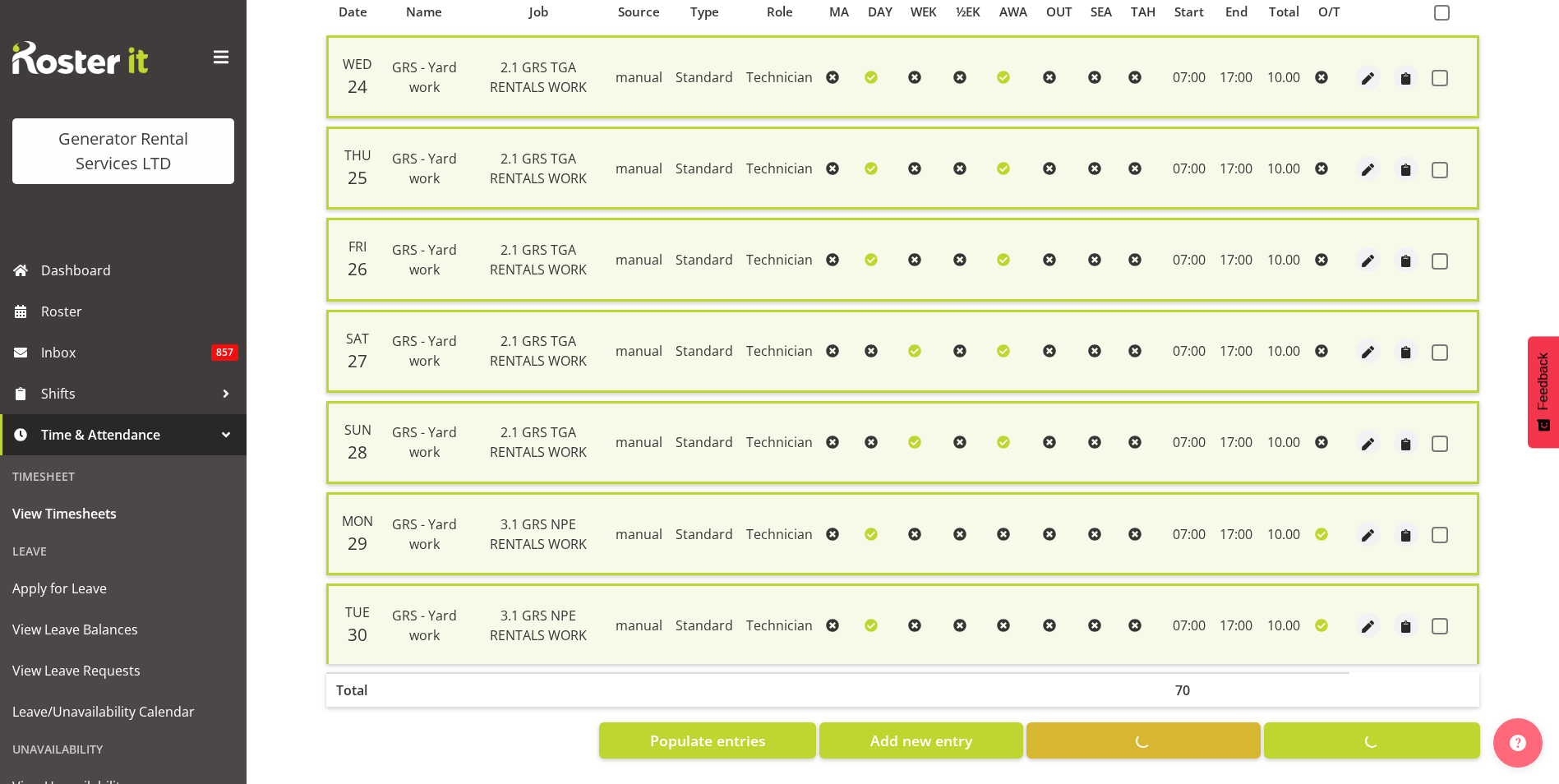
checkbox input "false"
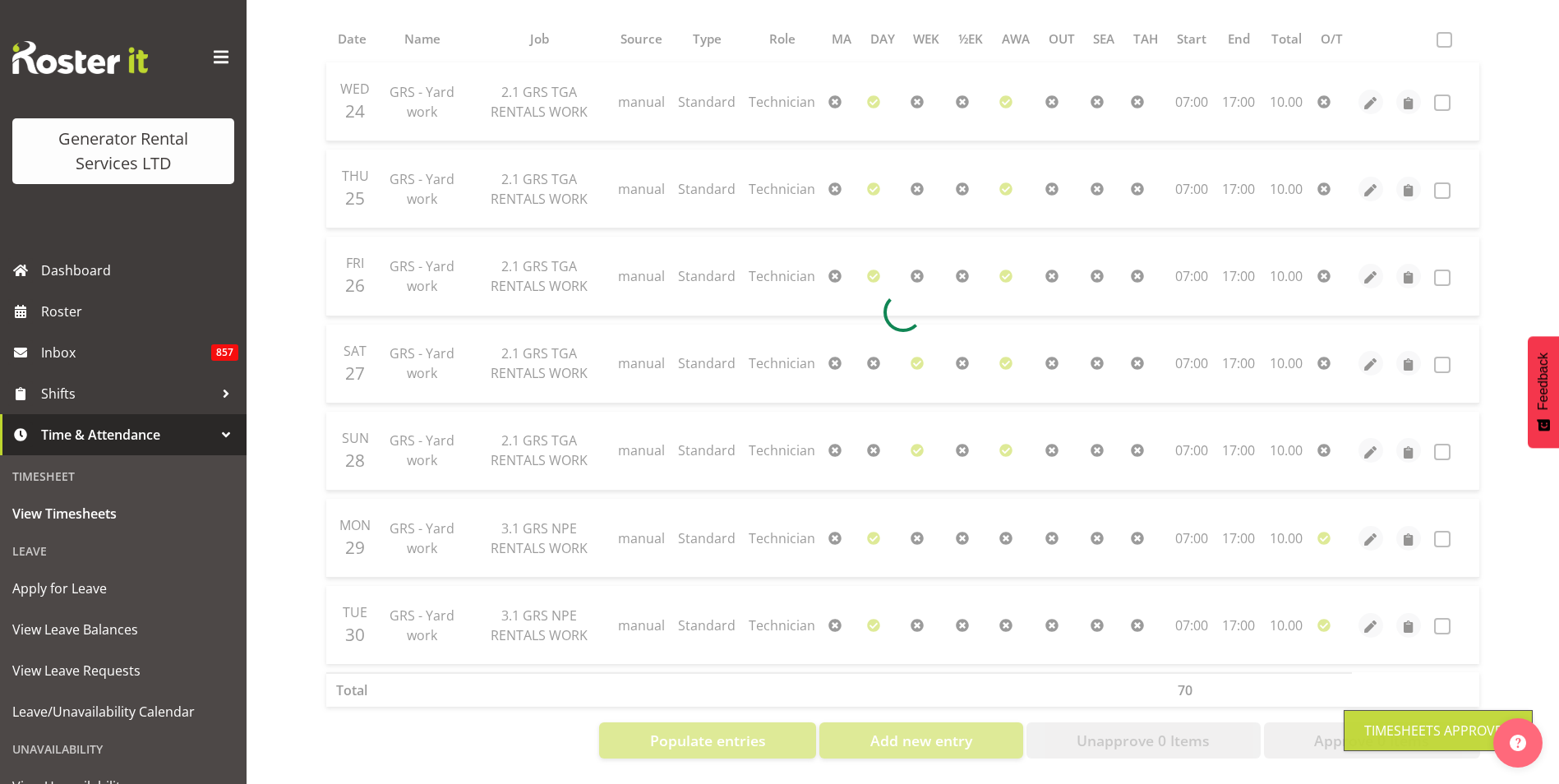
scroll to position [342, 0]
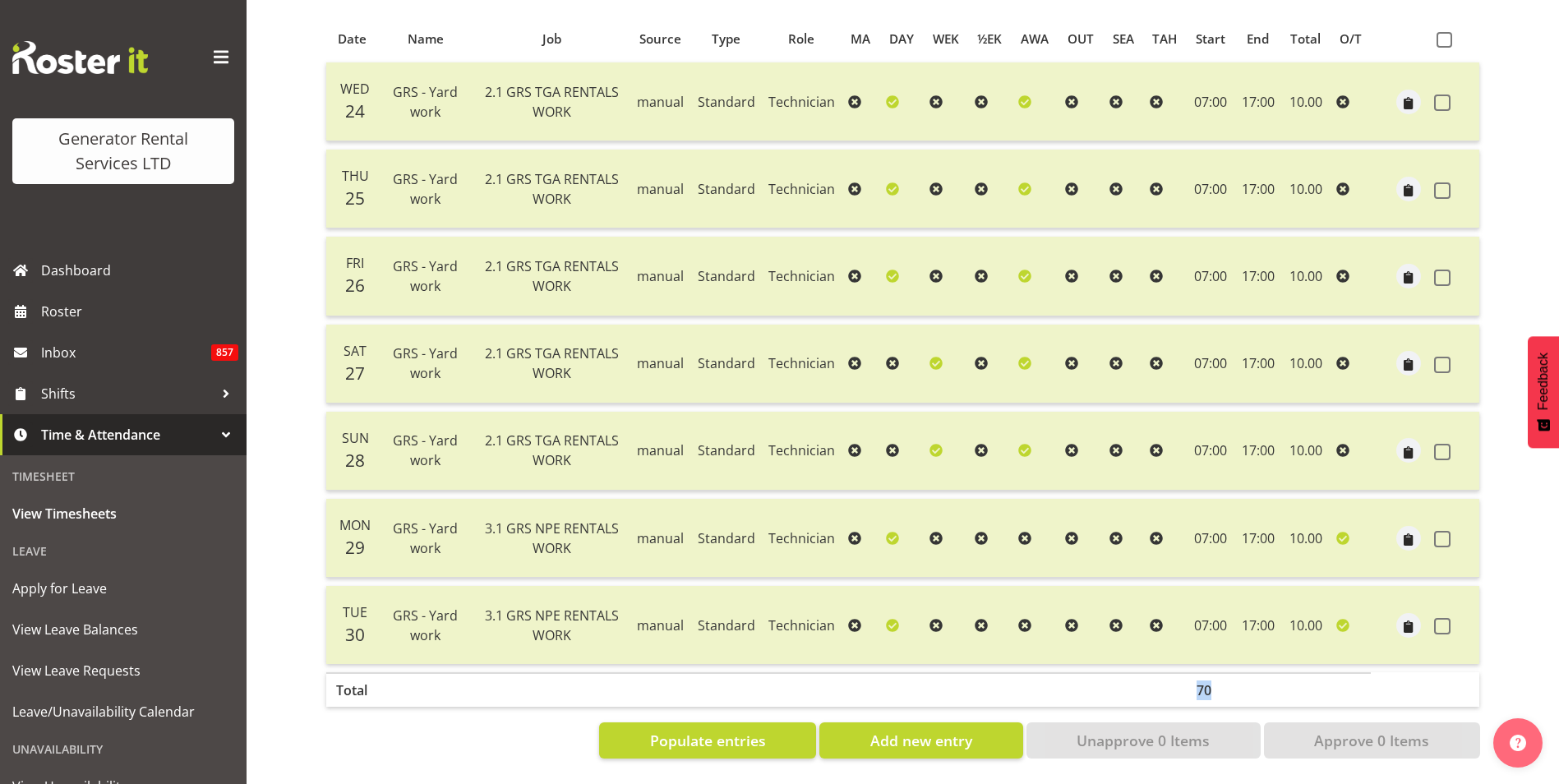
drag, startPoint x: 1211, startPoint y: 681, endPoint x: 1185, endPoint y: 679, distance: 26.1
click at [1185, 679] on tr "Total 70" at bounding box center [903, 689] width 1153 height 35
click at [91, 350] on span "Inbox" at bounding box center [127, 352] width 170 height 25
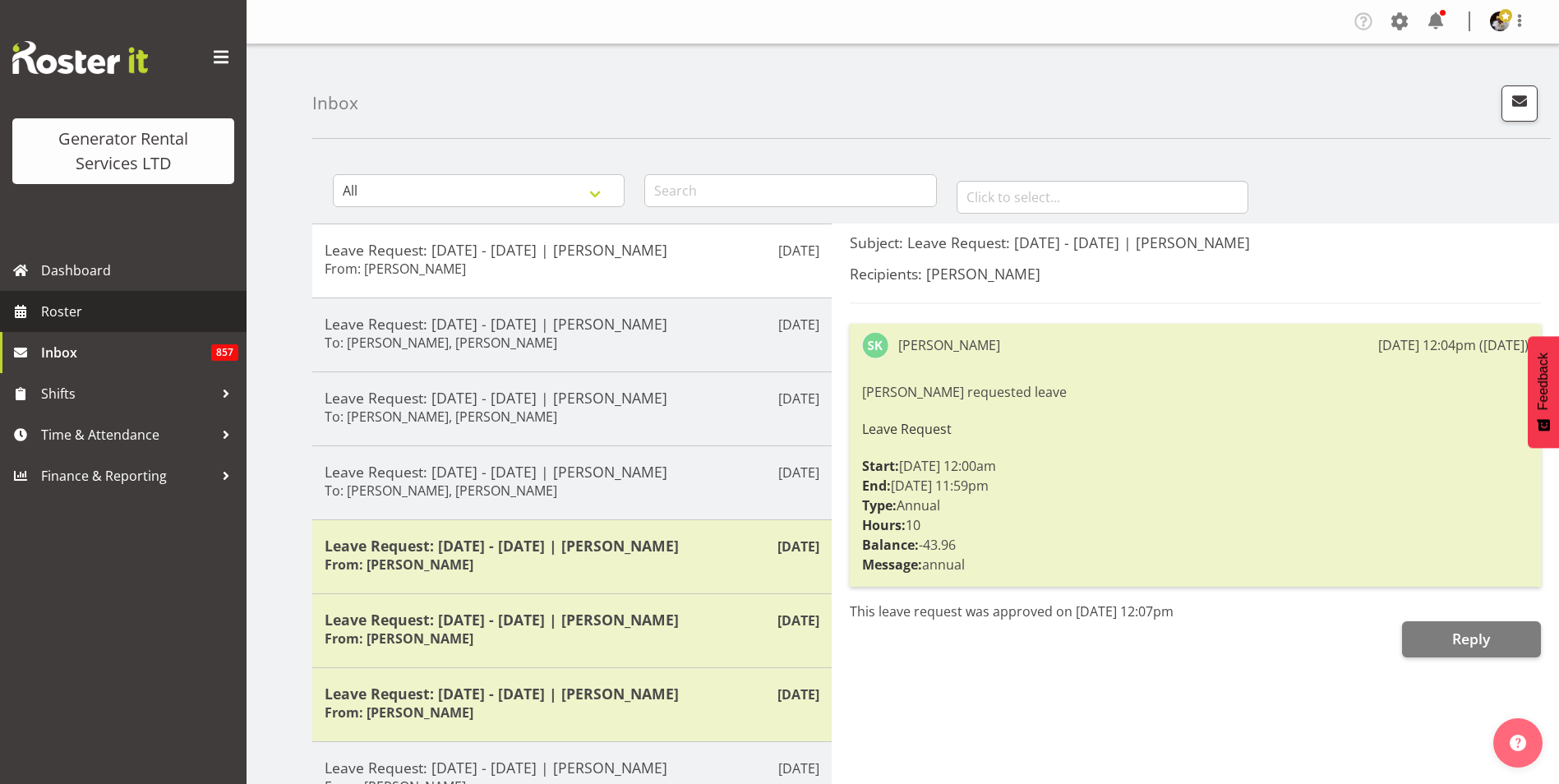
click at [58, 298] on link "Roster" at bounding box center [123, 311] width 246 height 42
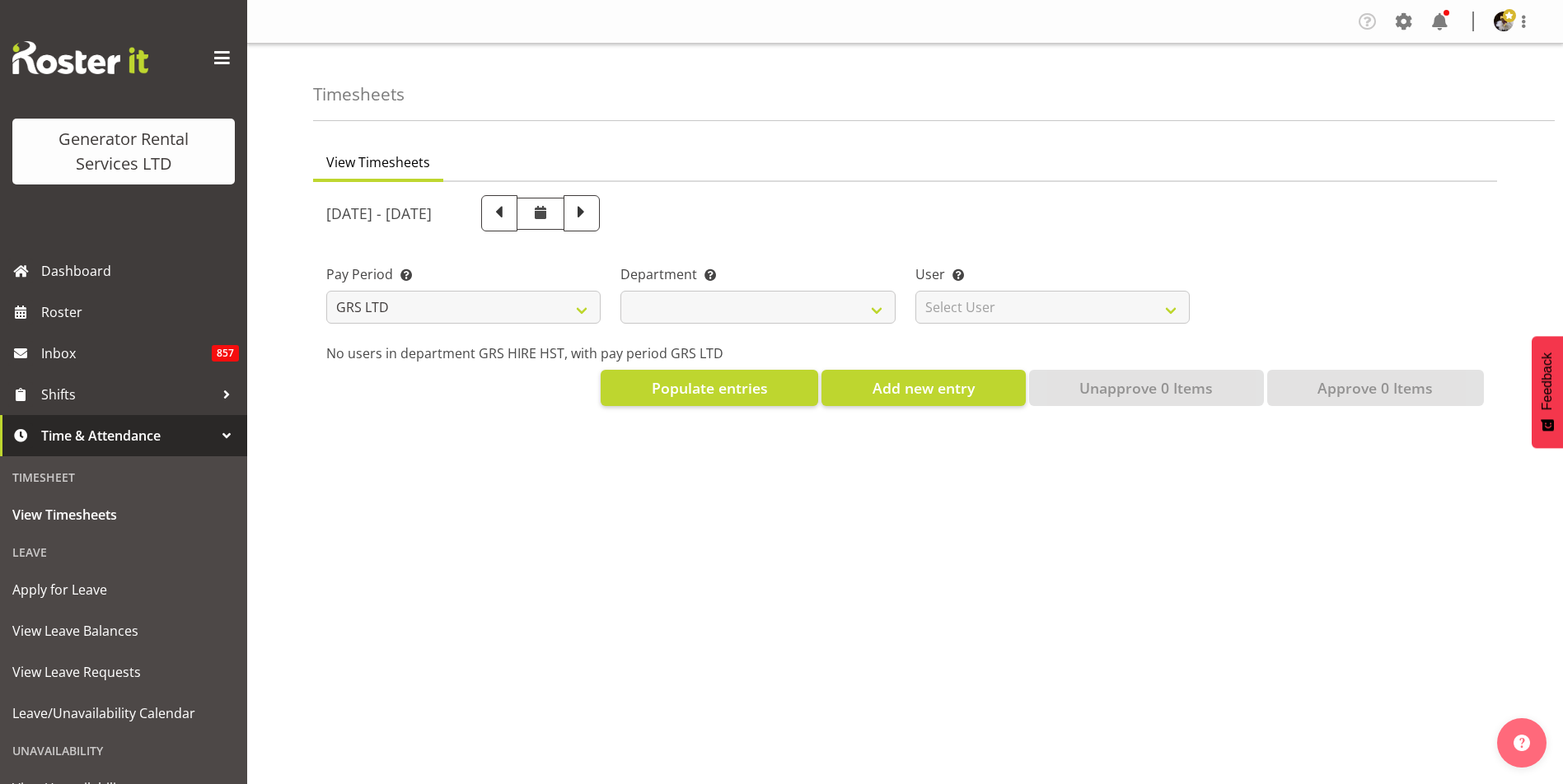
select select "149"
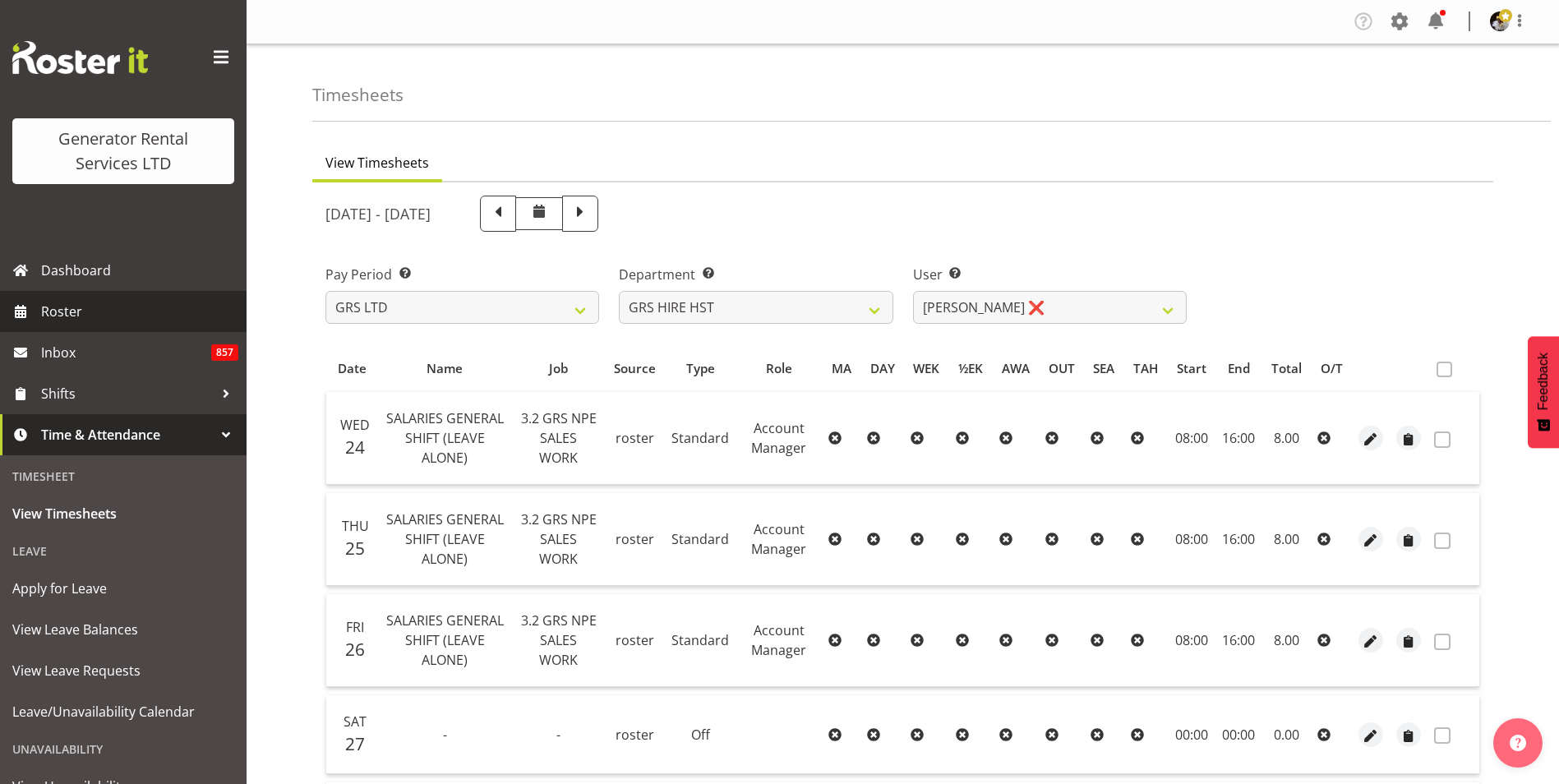
click at [69, 311] on span "Roster" at bounding box center [140, 312] width 197 height 25
